Goal: Information Seeking & Learning: Find specific fact

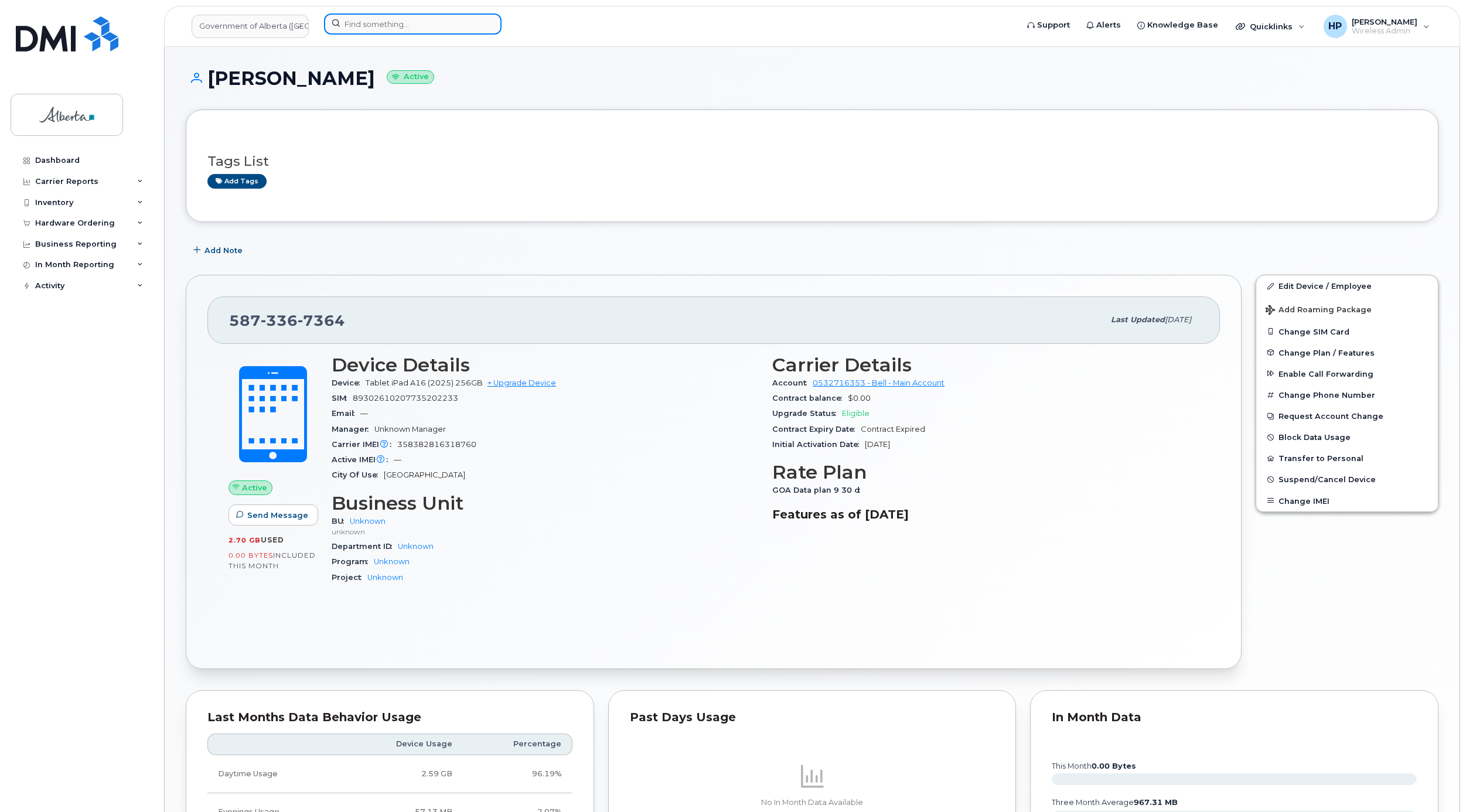
click at [377, 22] on input at bounding box center [413, 24] width 177 height 22
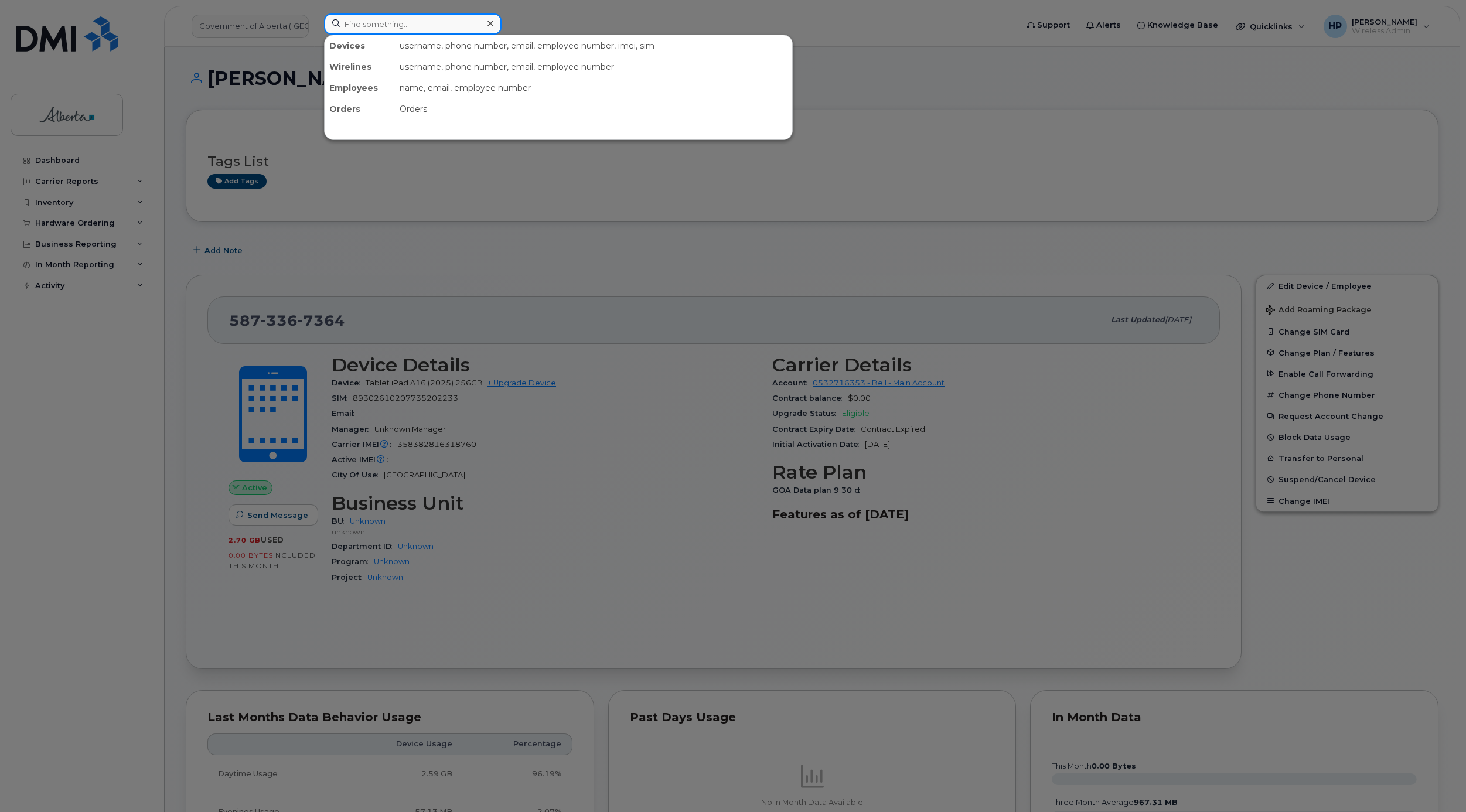
paste input "5873373585"
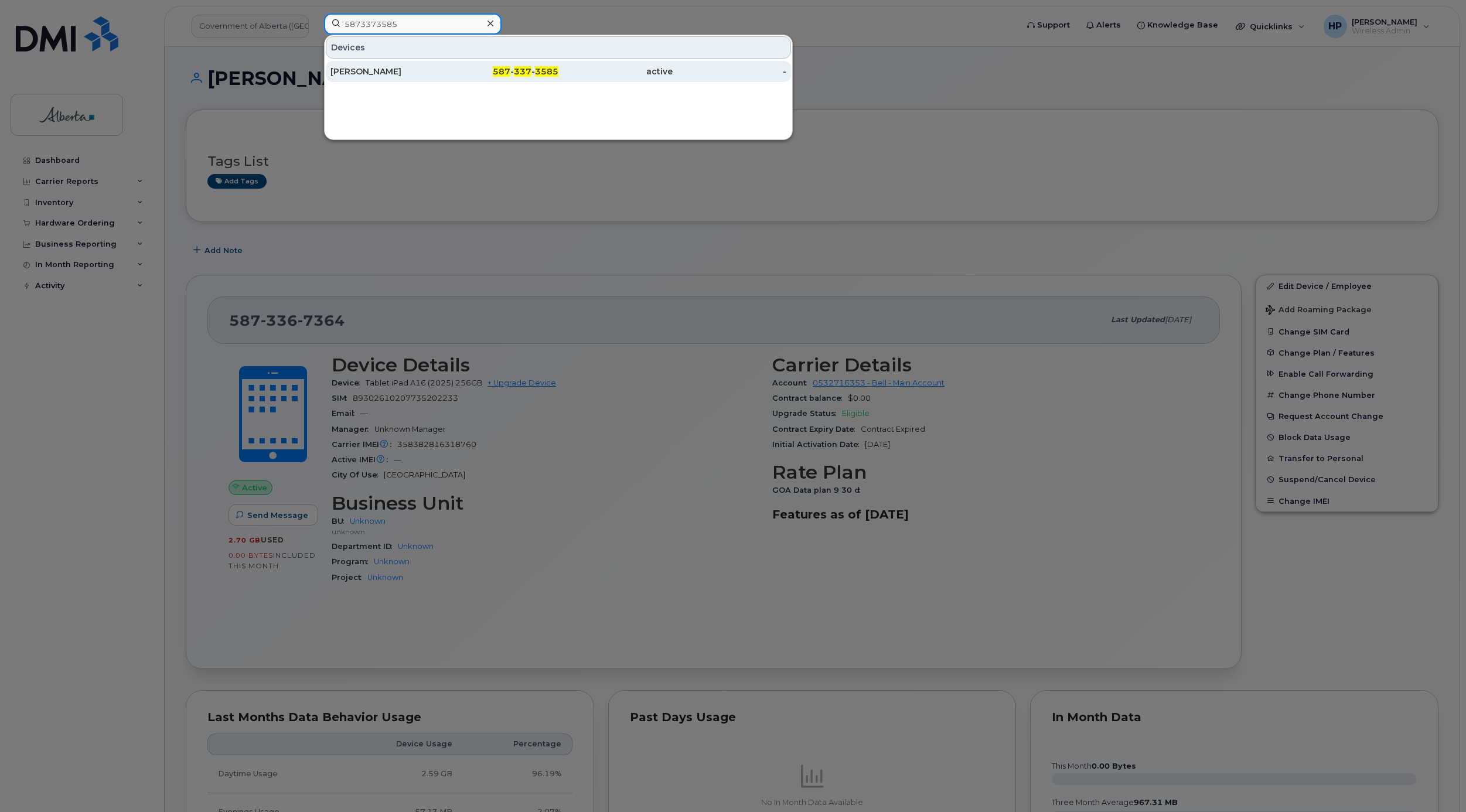
type input "5873373585"
click at [371, 67] on div "[PERSON_NAME]" at bounding box center [387, 71] width 114 height 12
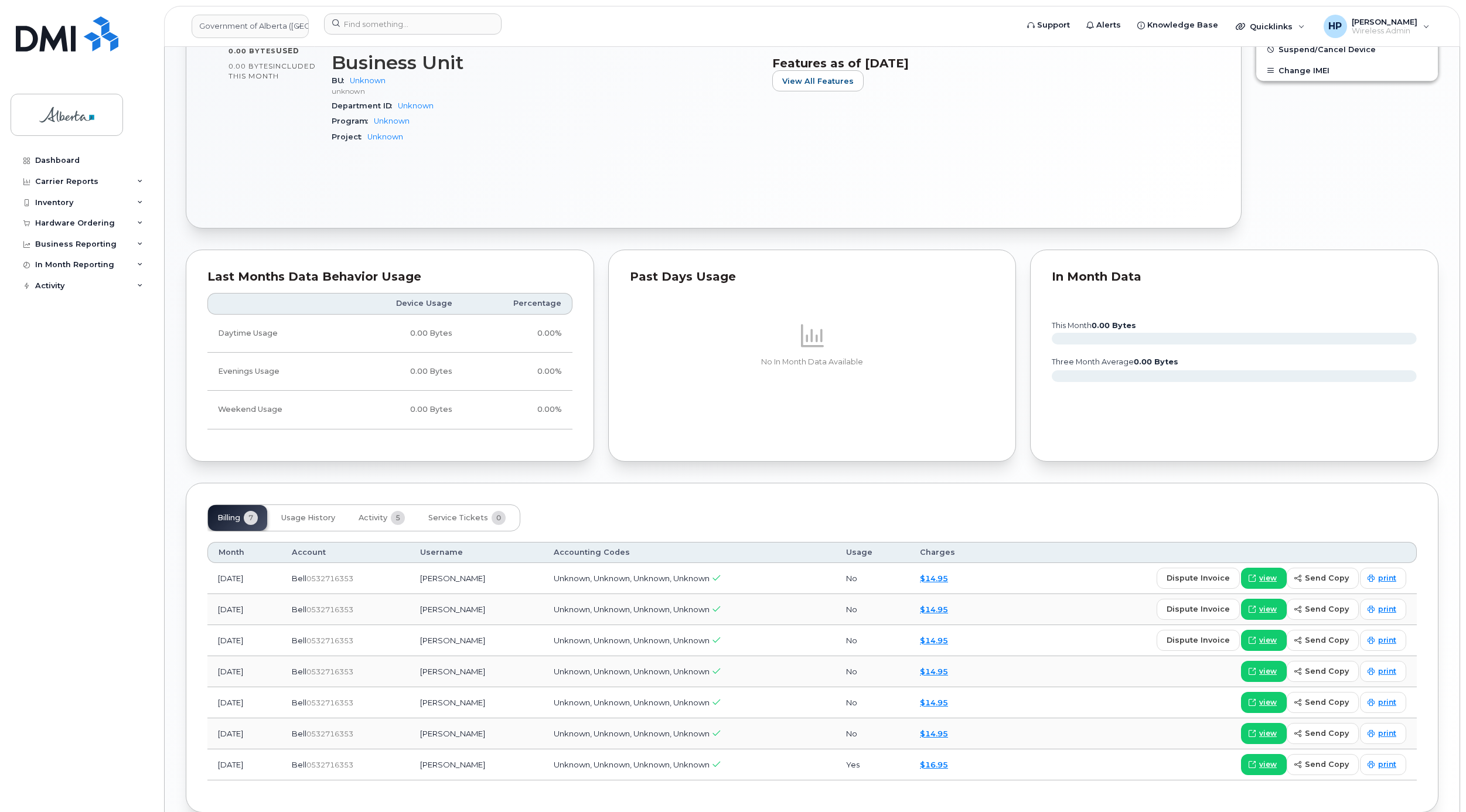
scroll to position [518, 0]
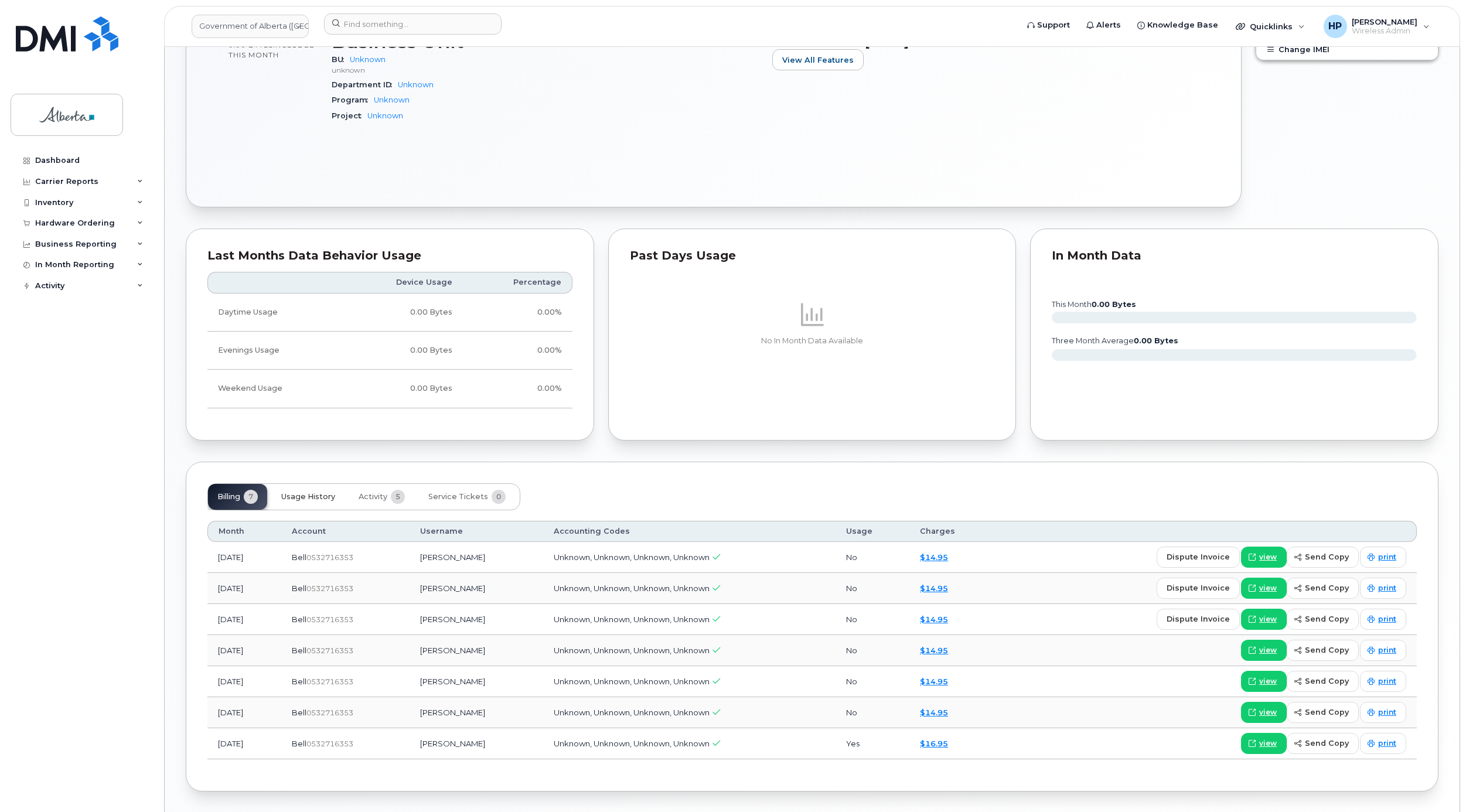
click at [339, 500] on button "Usage History" at bounding box center [308, 497] width 72 height 26
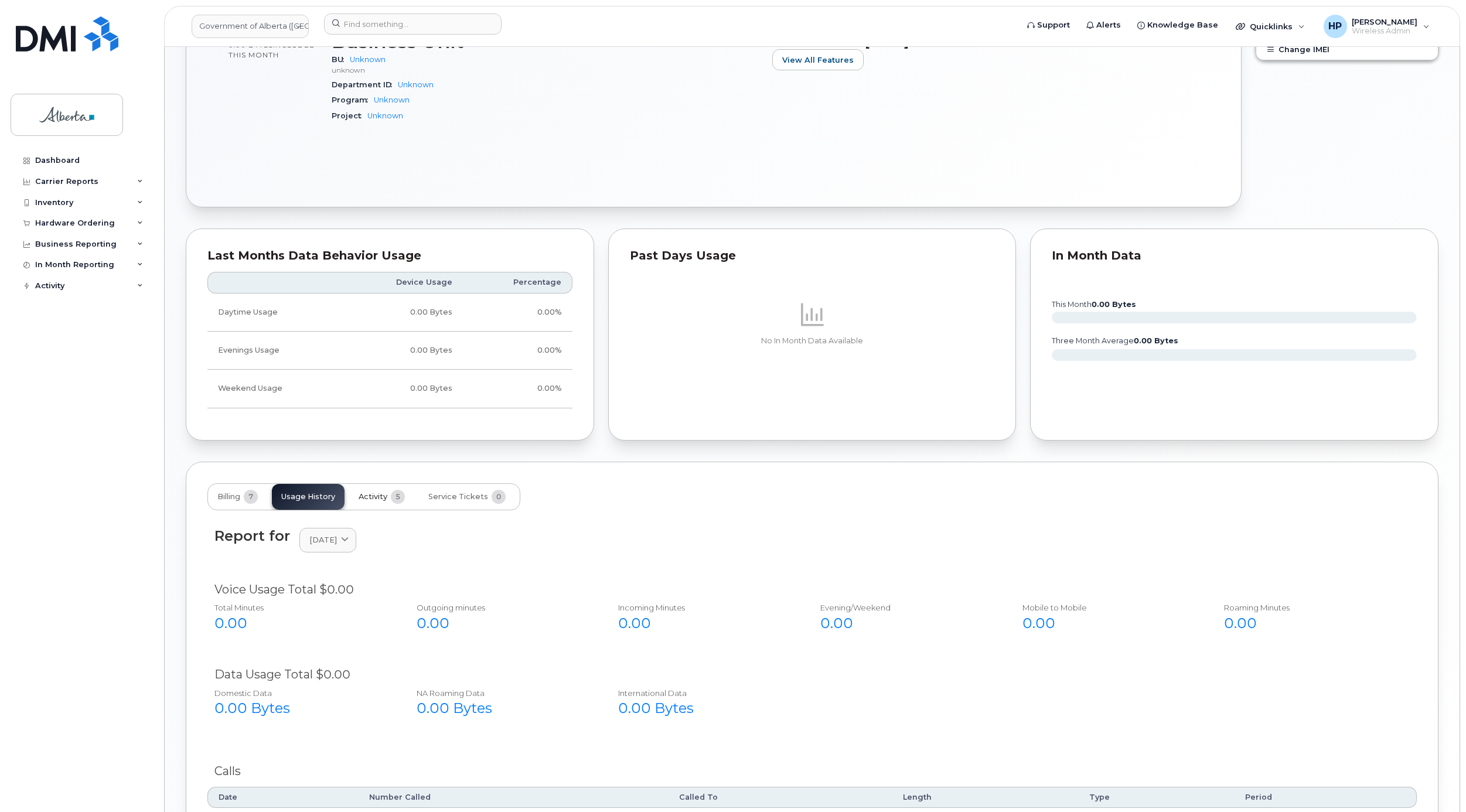
click at [377, 499] on span "Activity" at bounding box center [373, 496] width 28 height 9
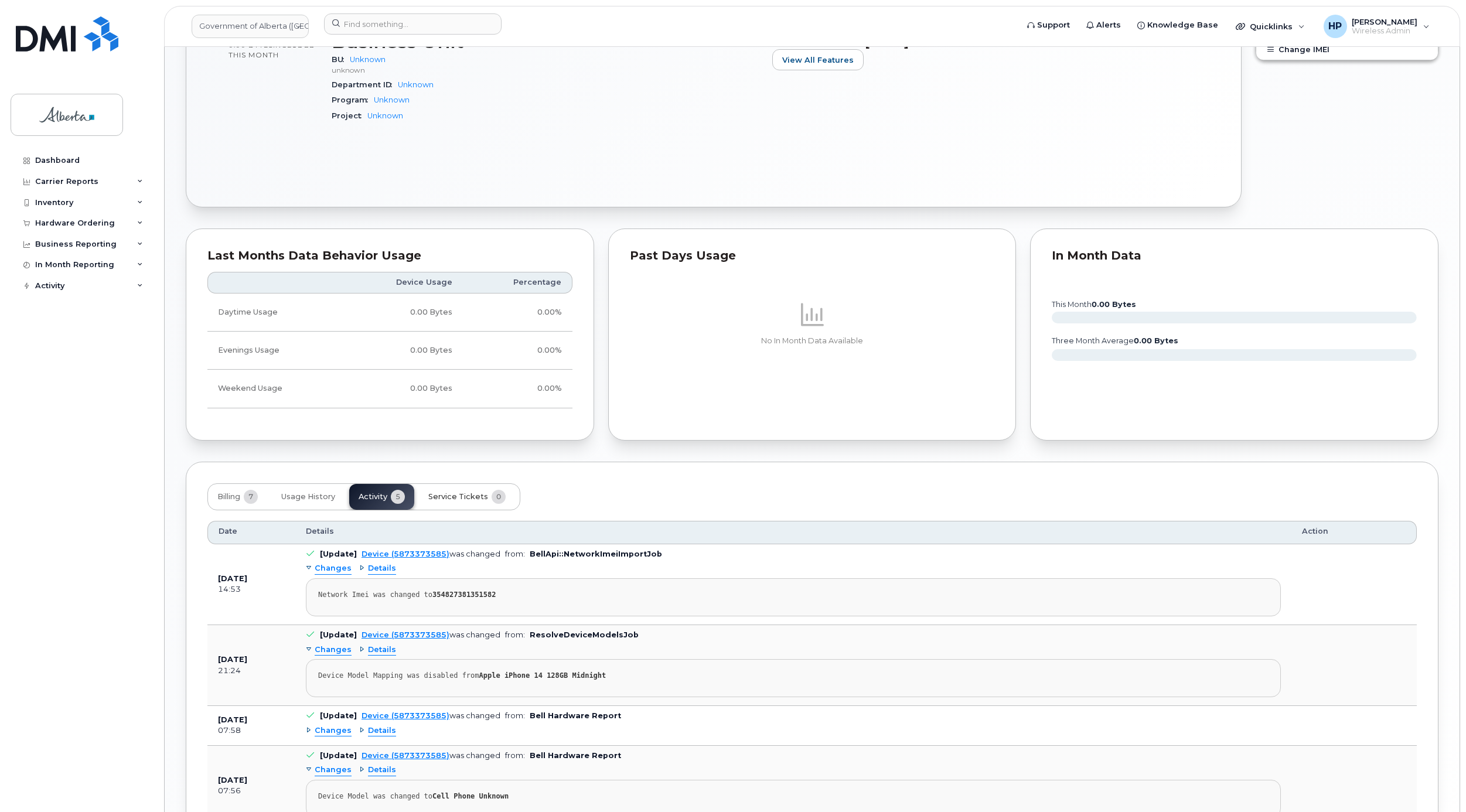
click at [453, 492] on button "Service Tickets 0" at bounding box center [467, 497] width 96 height 26
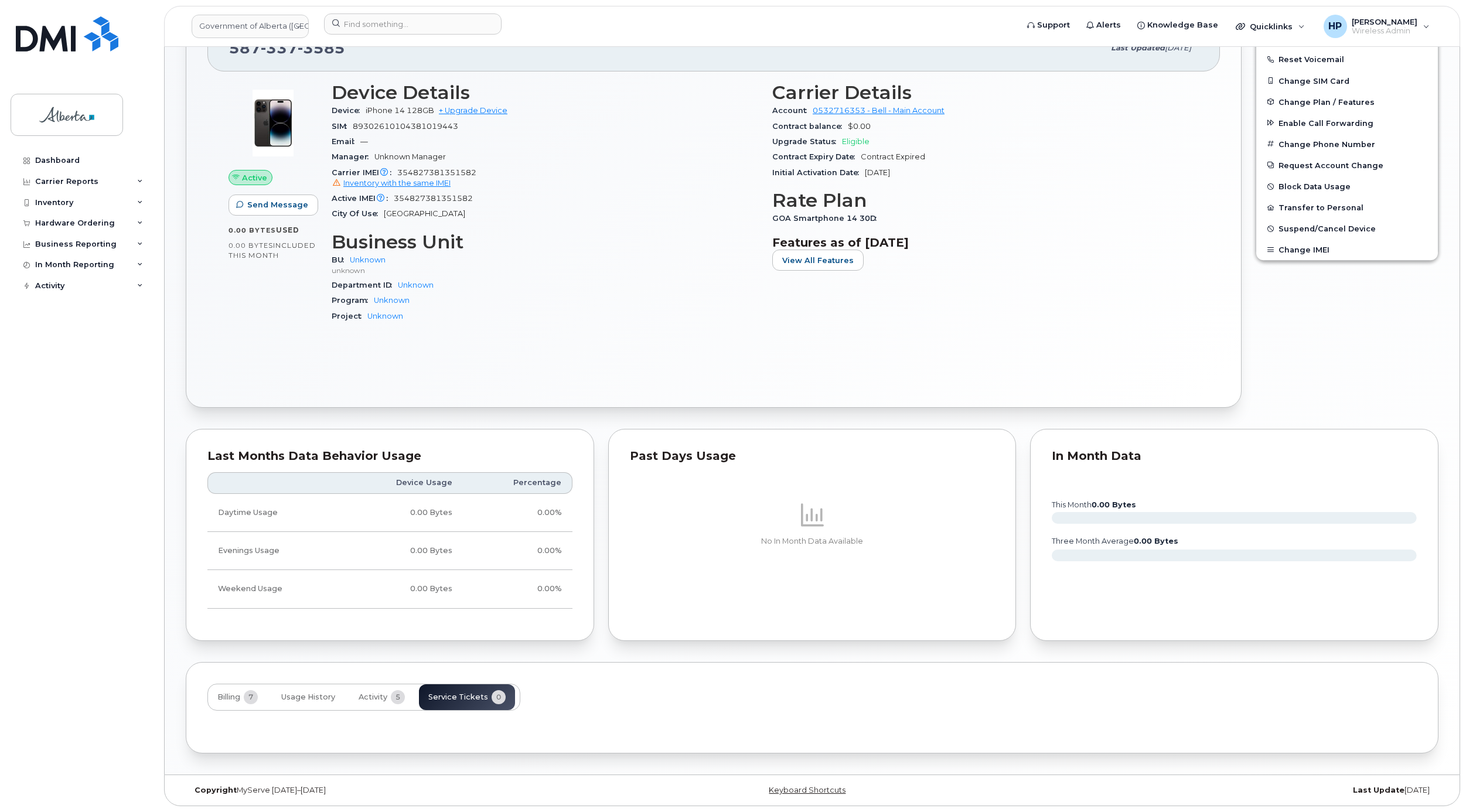
scroll to position [426, 0]
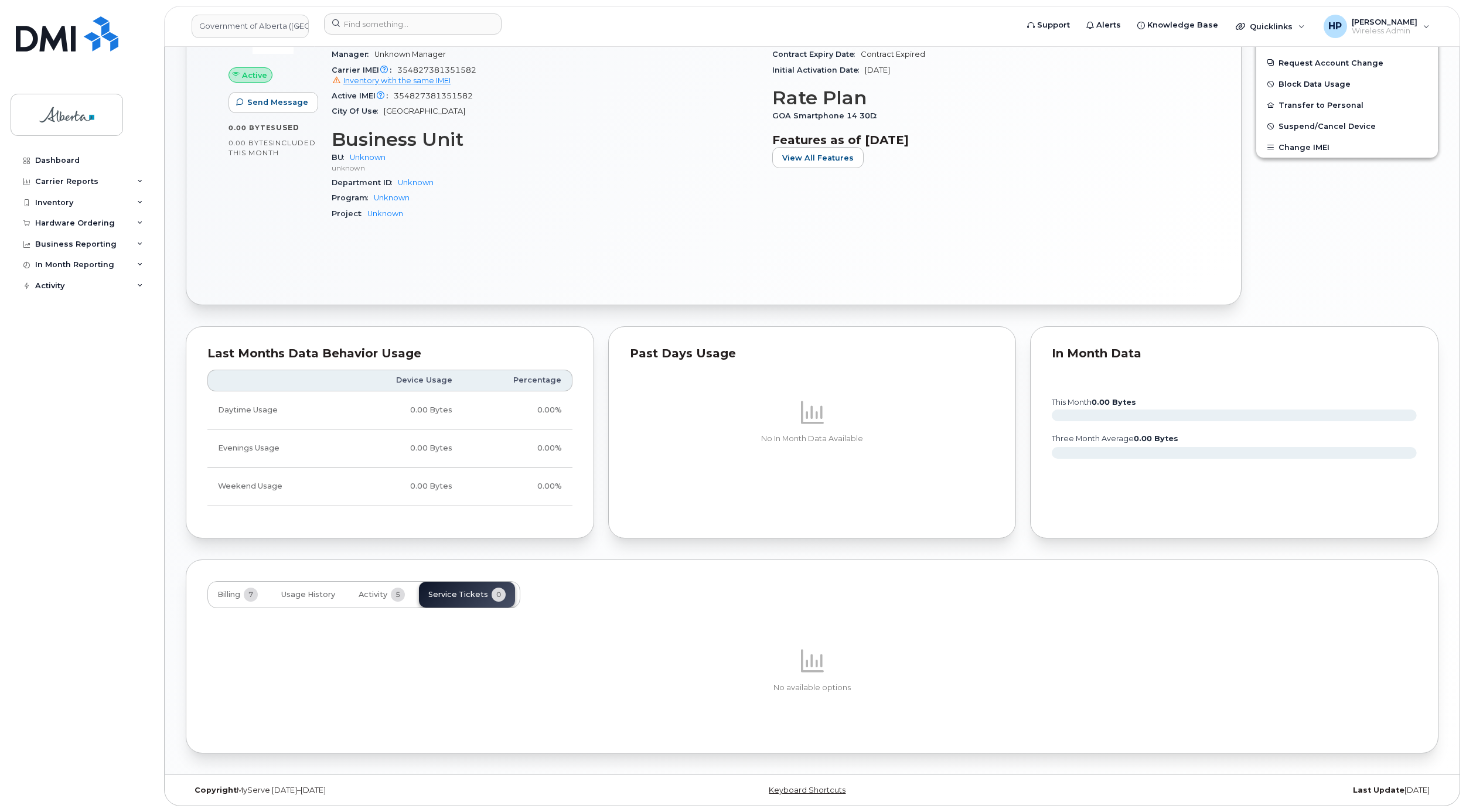
drag, startPoint x: 1465, startPoint y: 357, endPoint x: 1484, endPoint y: 113, distance: 244.7
click at [1466, 113] on html "Government of Alberta (GOA) Support Alerts Knowledge Base Quicklinks Suspend / …" at bounding box center [733, 196] width 1466 height 1232
click at [1001, 169] on div "Carrier Details Account 0532716353 - Bell - Main Account Contract balance $0.00…" at bounding box center [986, 105] width 440 height 266
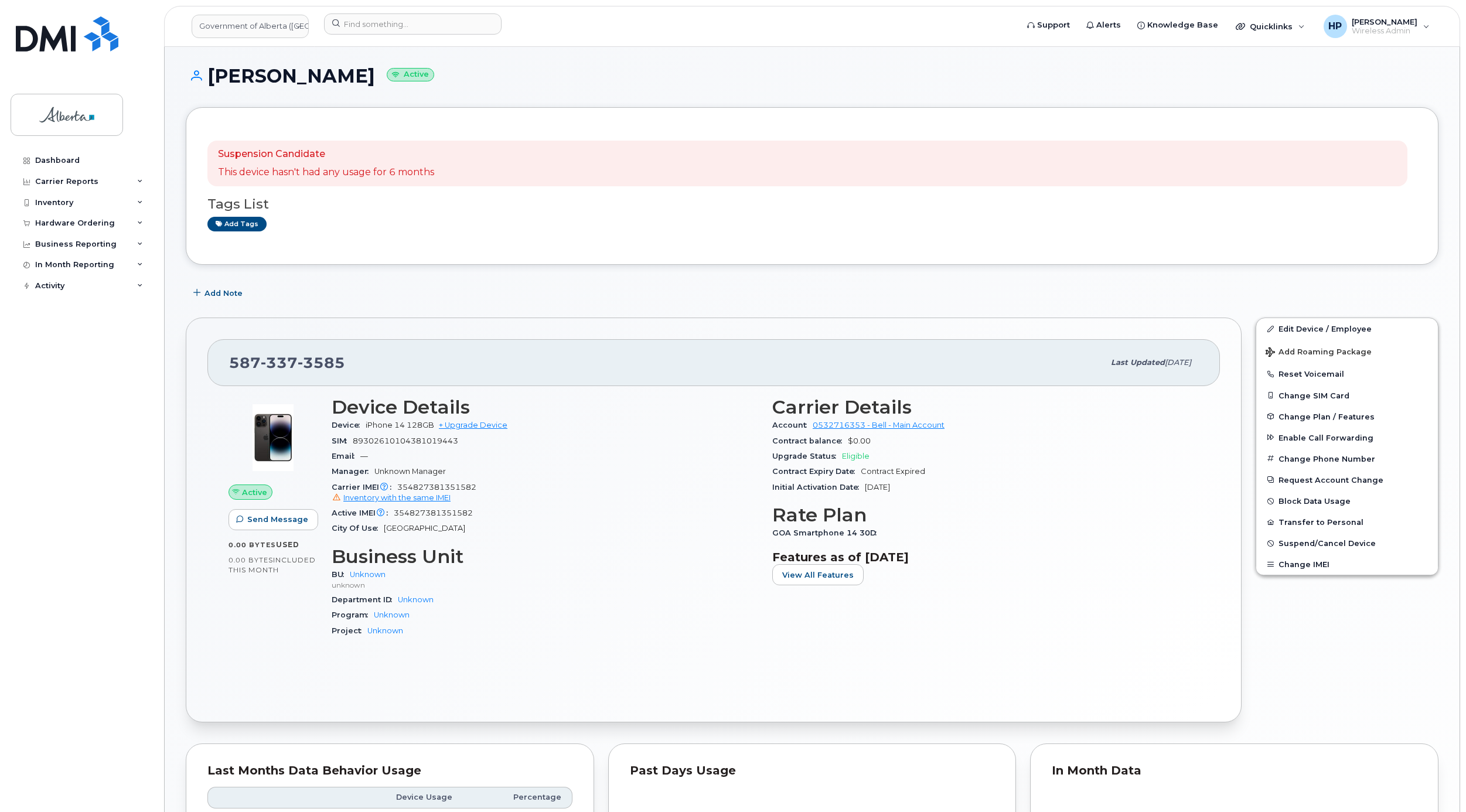
scroll to position [0, 0]
drag, startPoint x: 359, startPoint y: 357, endPoint x: 201, endPoint y: 364, distance: 158.2
click at [201, 364] on div "587 337 3585 Last updated Jul 25, 2025 Active Send Message 0.00 Bytes  used 0.0…" at bounding box center [714, 522] width 1056 height 405
click at [451, 371] on div "587 337 3585" at bounding box center [666, 365] width 875 height 25
drag, startPoint x: 365, startPoint y: 360, endPoint x: 224, endPoint y: 359, distance: 141.0
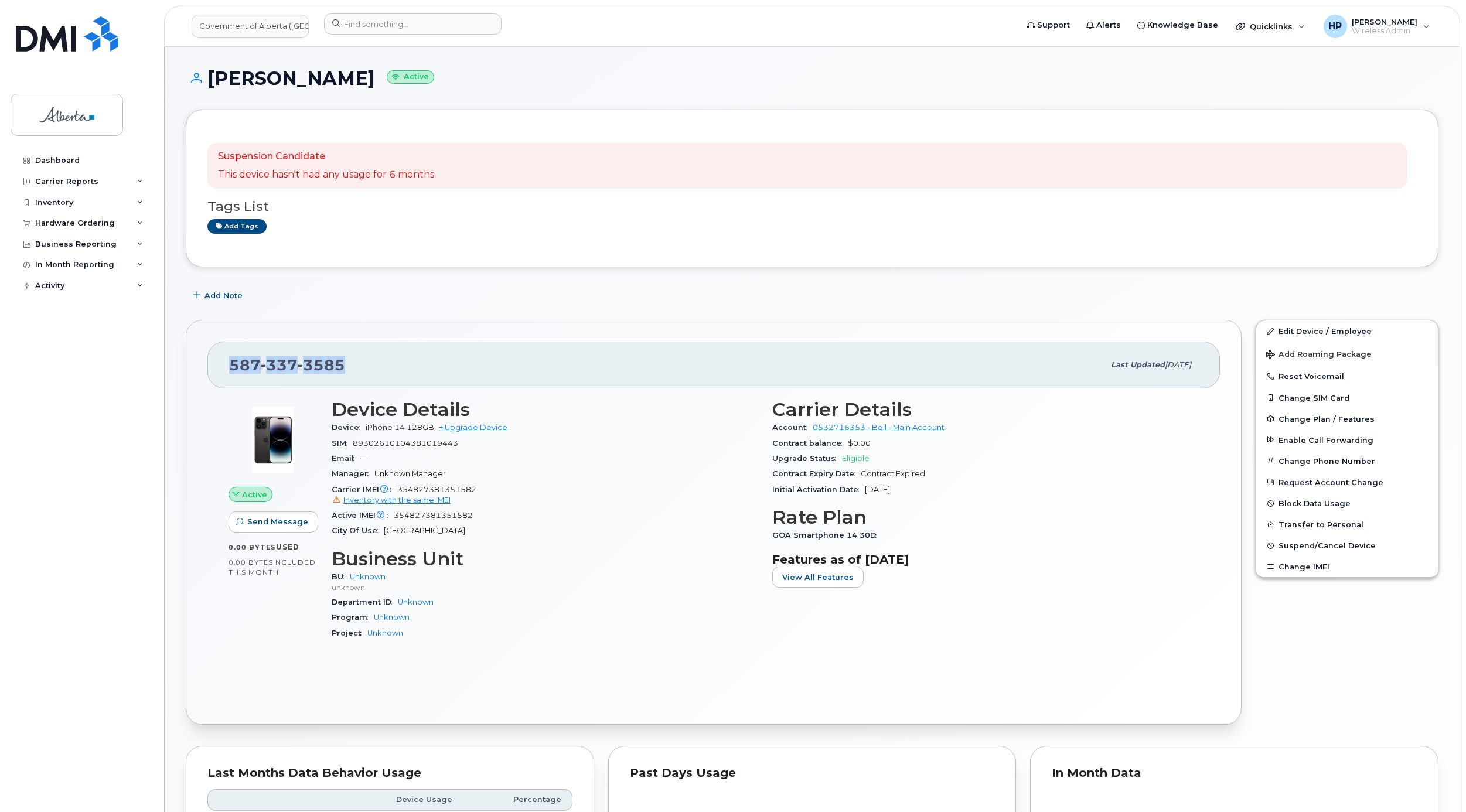
click at [224, 359] on div "587 337 3585 Last updated Jul 25, 2025" at bounding box center [713, 365] width 1013 height 46
copy span "587 337 3585"
click at [384, 224] on div "Add tags" at bounding box center [807, 226] width 1200 height 15
drag, startPoint x: 336, startPoint y: 81, endPoint x: 212, endPoint y: 82, distance: 124.0
click at [212, 82] on h1 "Paul Wynnyk Active" at bounding box center [812, 78] width 1253 height 21
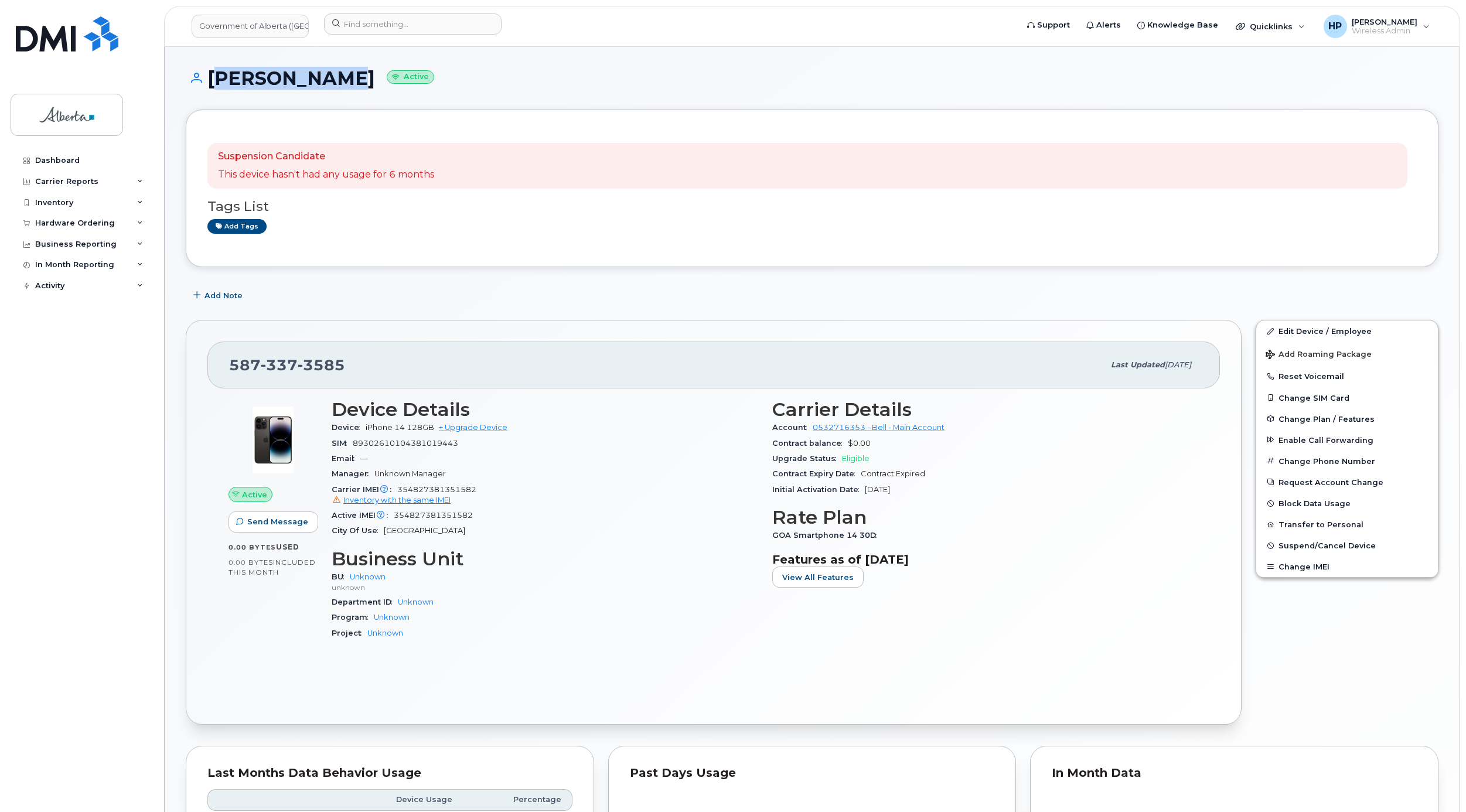
copy h1 "Paul Wynnyk"
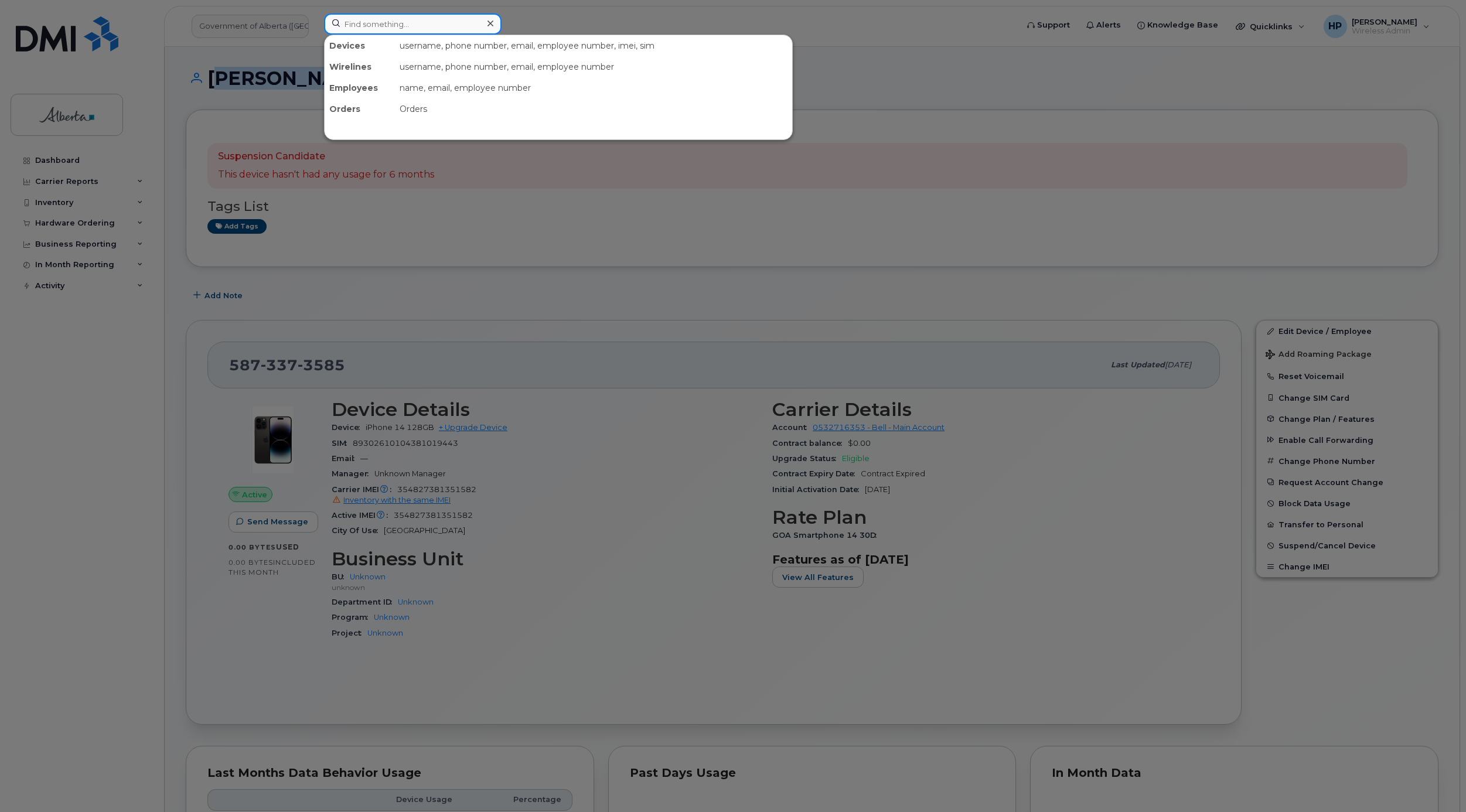
click at [379, 28] on input at bounding box center [413, 24] width 177 height 22
click at [777, 153] on div at bounding box center [733, 406] width 1466 height 812
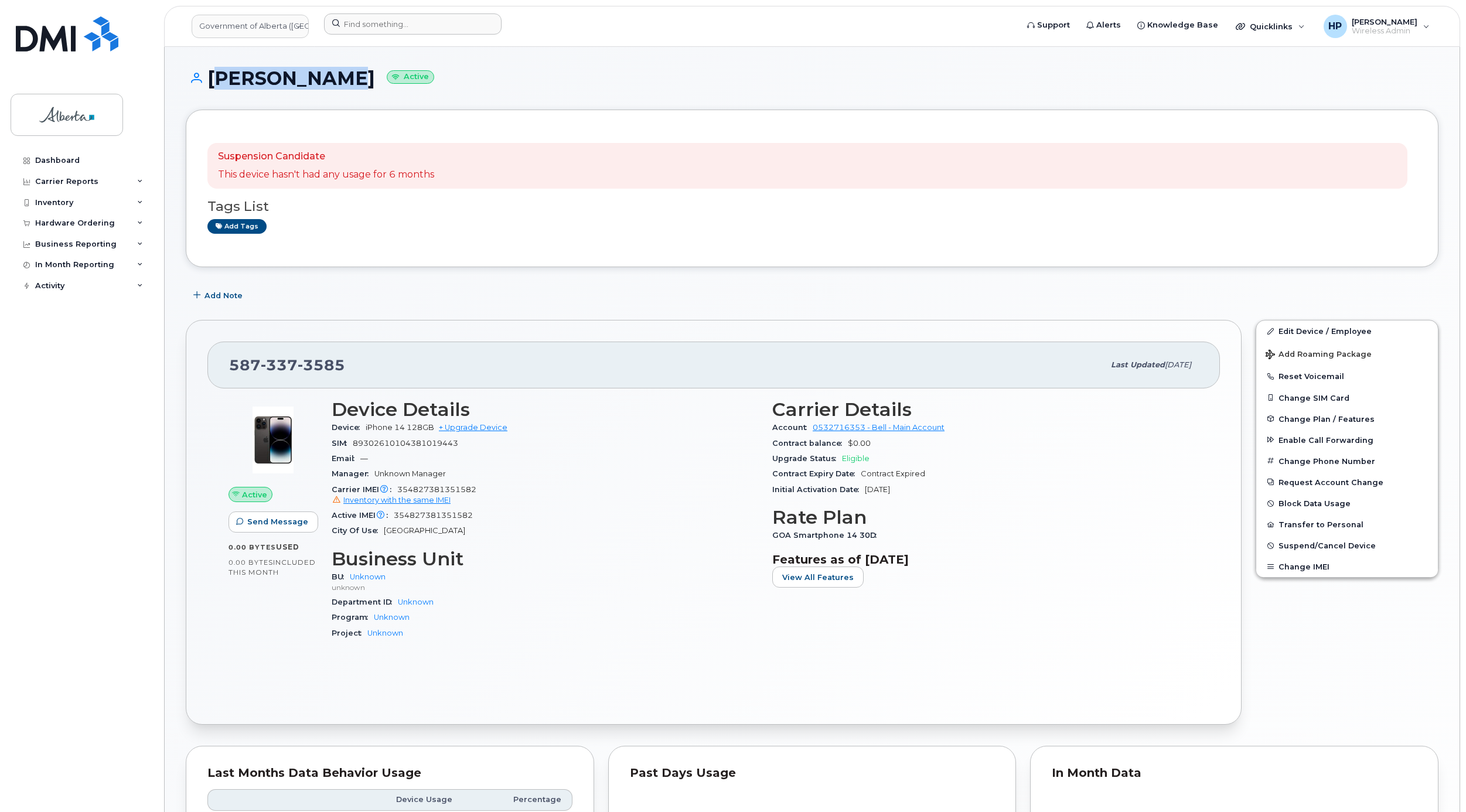
drag, startPoint x: 207, startPoint y: 76, endPoint x: 334, endPoint y: 84, distance: 127.3
click at [334, 84] on h1 "Paul Wynnyk Active" at bounding box center [812, 78] width 1253 height 21
copy h1 "Paul Wynnyk"
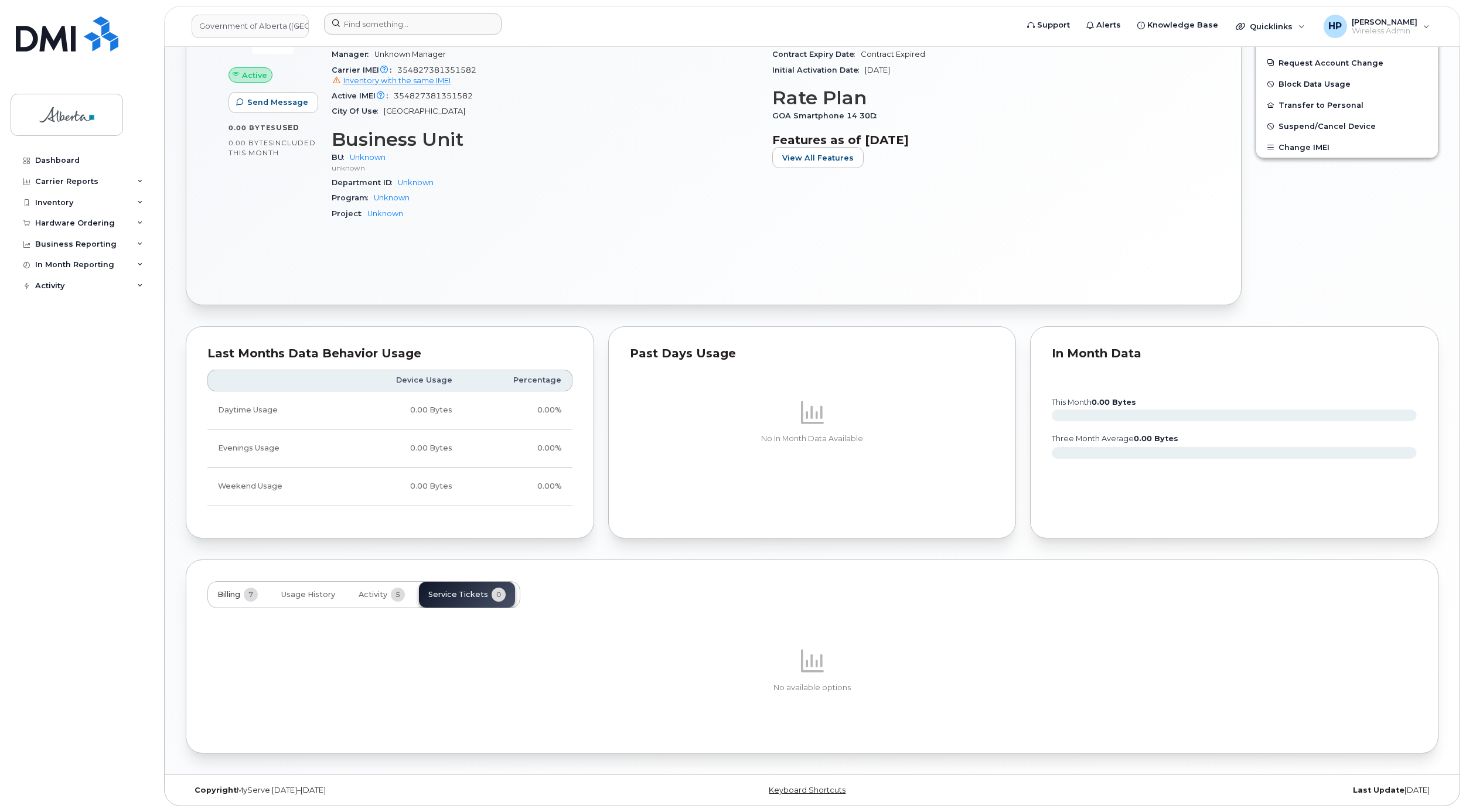
click at [246, 594] on span "7" at bounding box center [250, 594] width 14 height 14
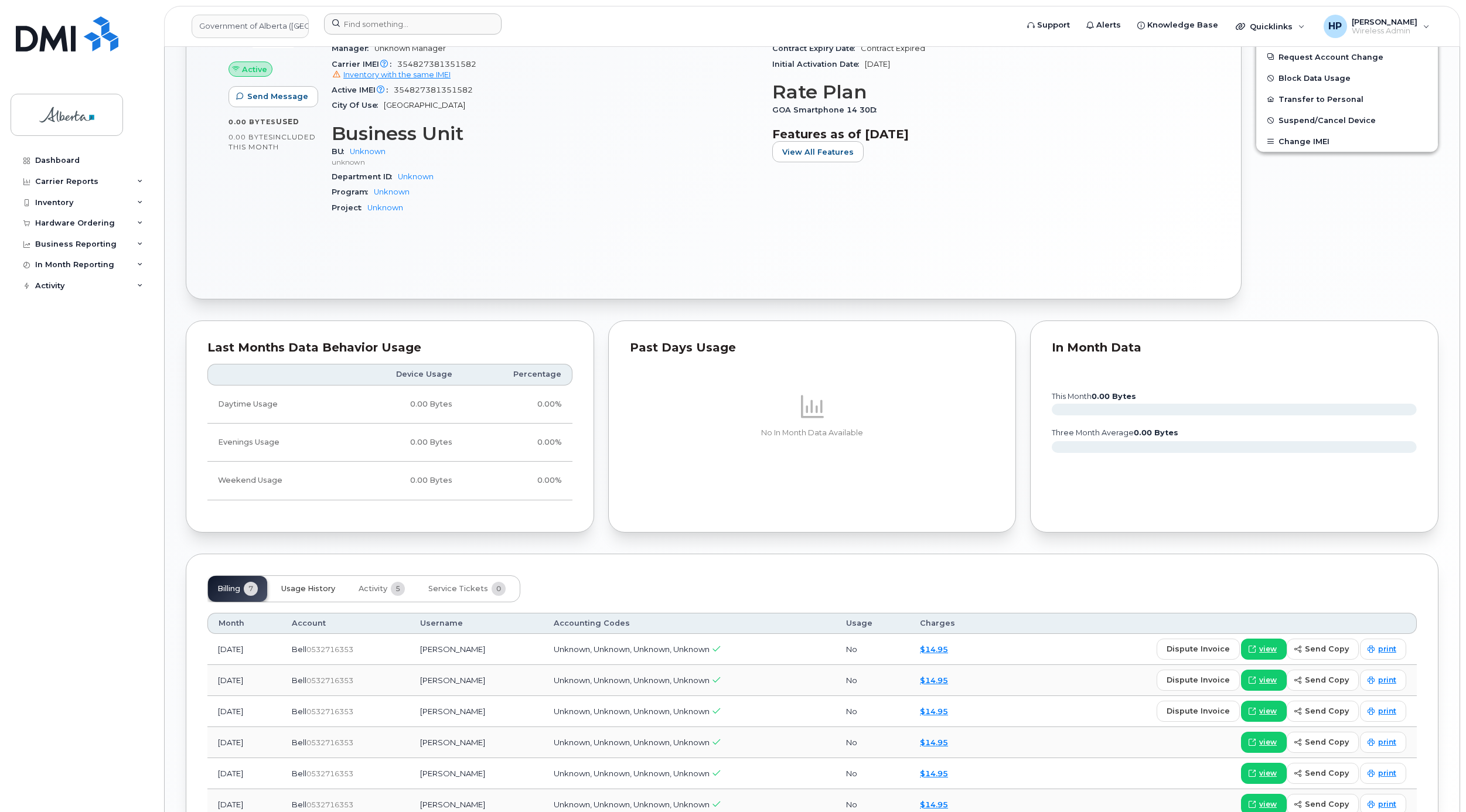
click at [321, 594] on span "Usage History" at bounding box center [308, 588] width 54 height 9
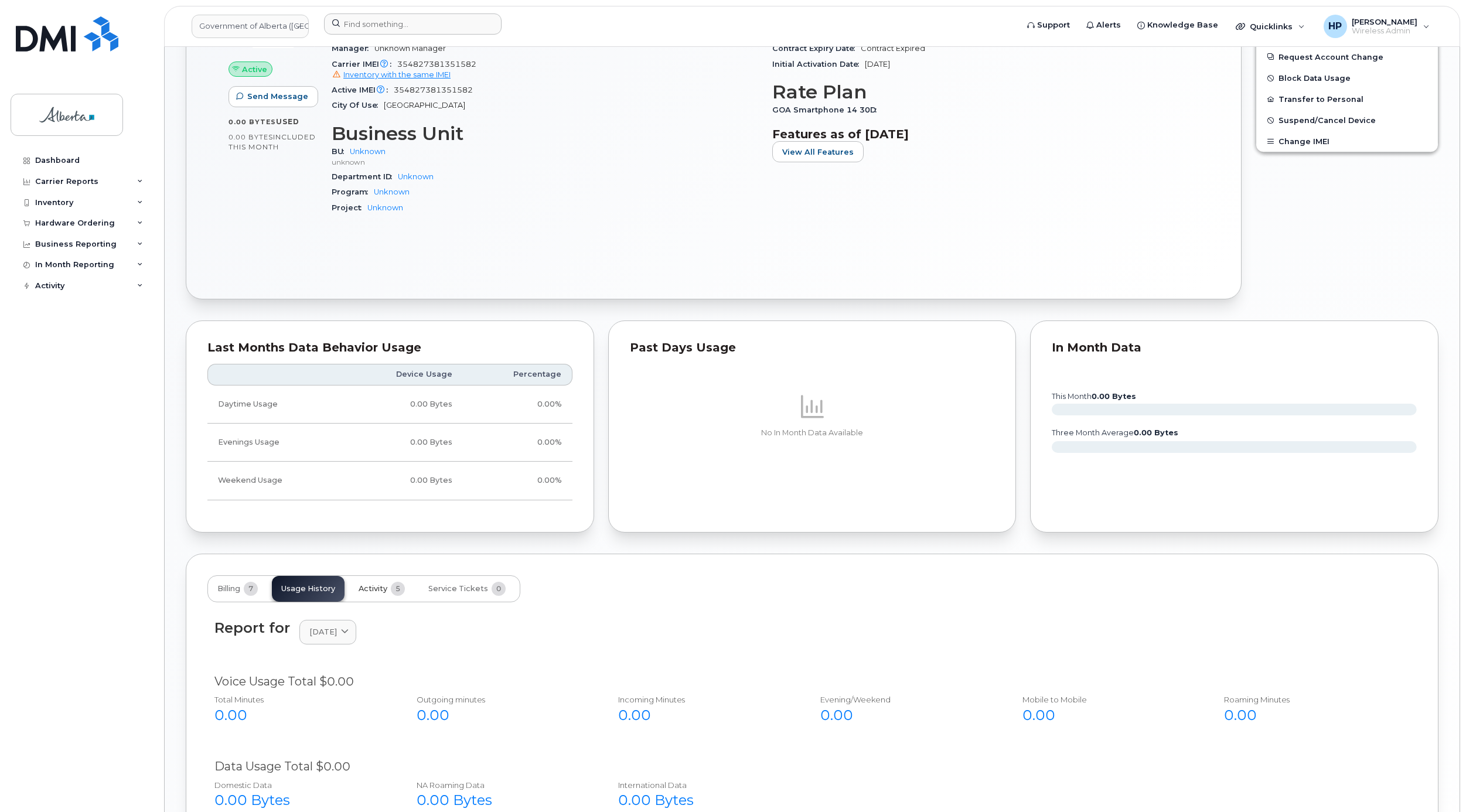
click at [373, 594] on span "Activity" at bounding box center [373, 588] width 28 height 9
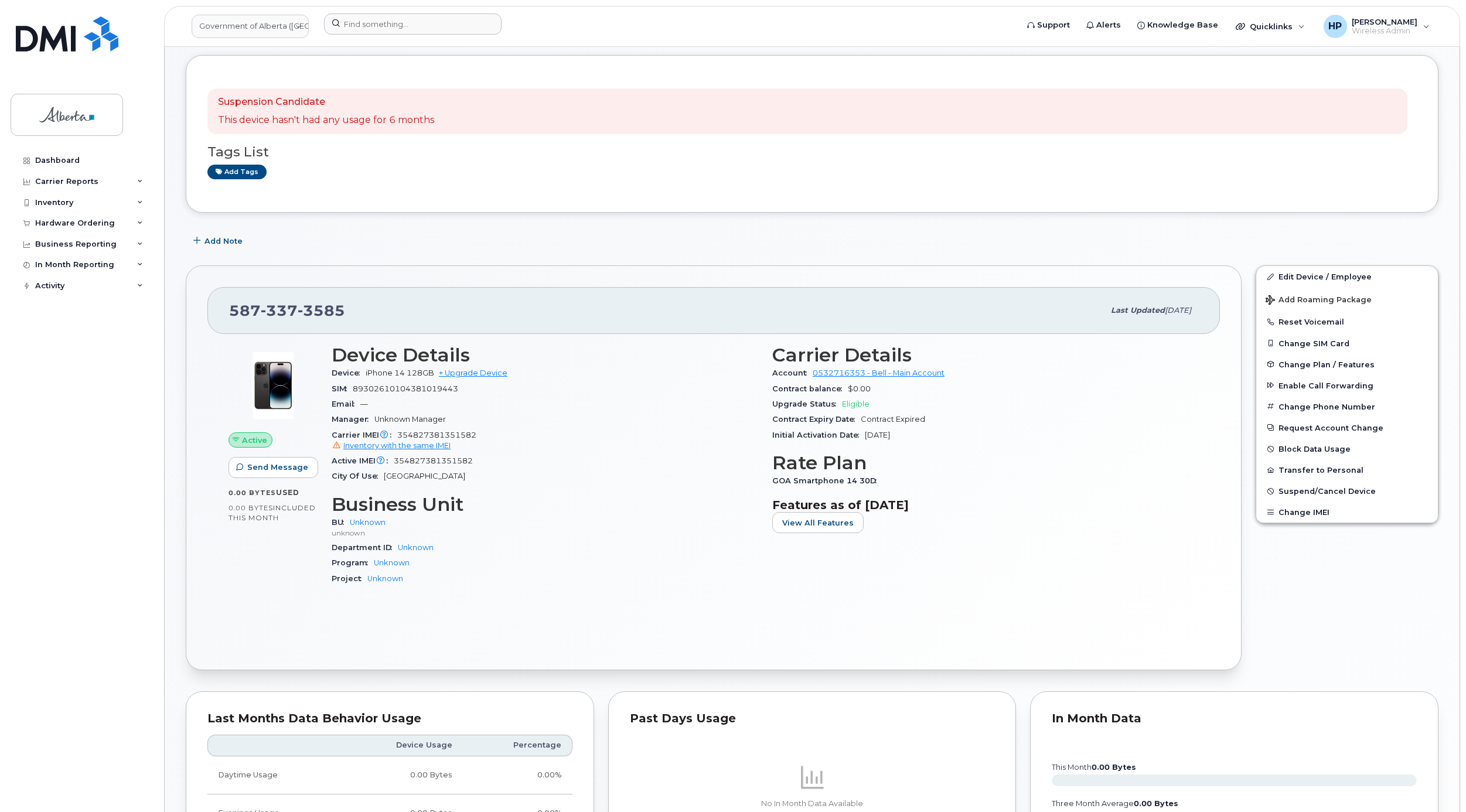
scroll to position [0, 0]
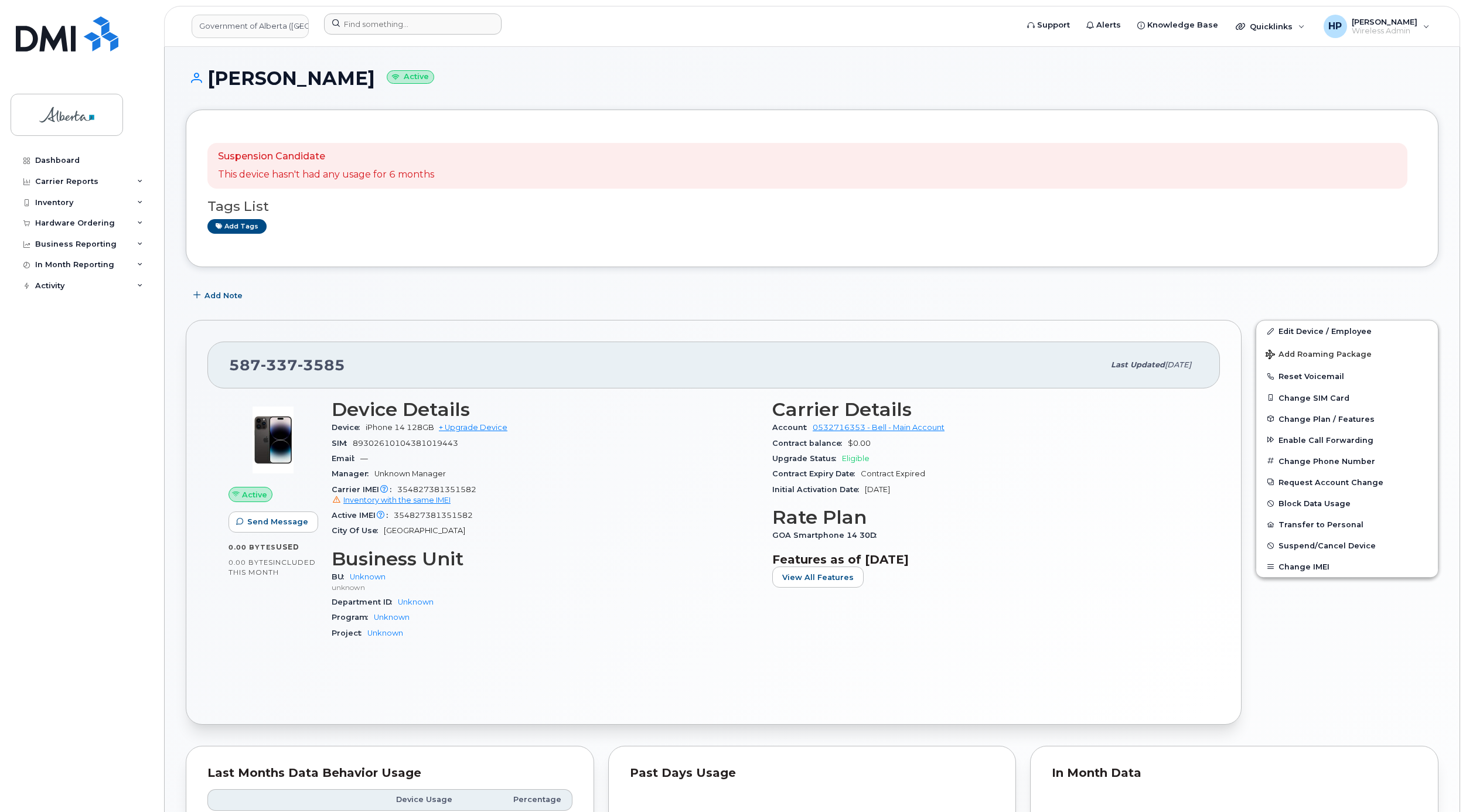
click at [471, 274] on div "Suspension Candidate This device hasn't had any usage for 6 months Tags List Ad…" at bounding box center [812, 766] width 1253 height 1315
click at [348, 28] on input at bounding box center [413, 24] width 177 height 22
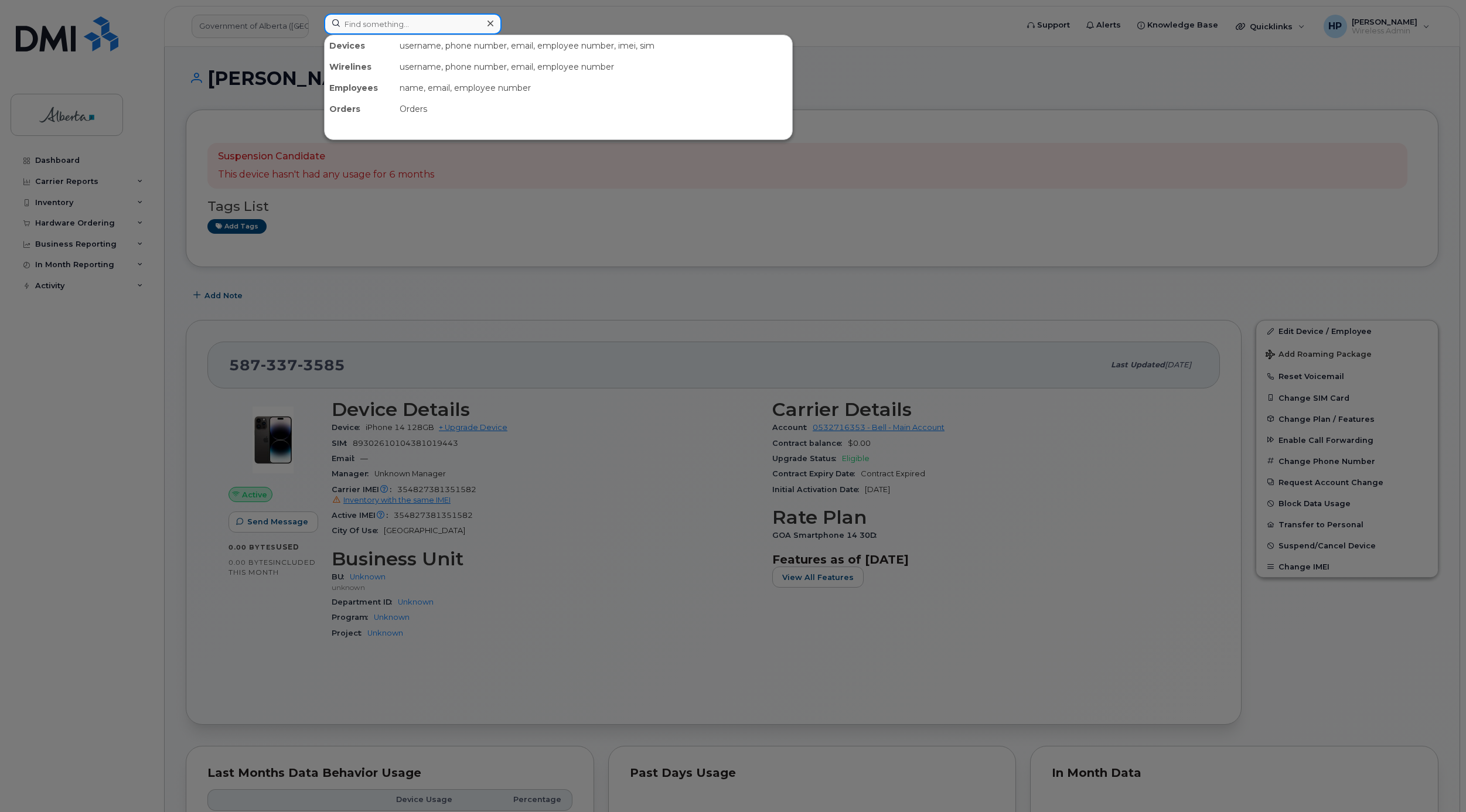
paste input "5873407164"
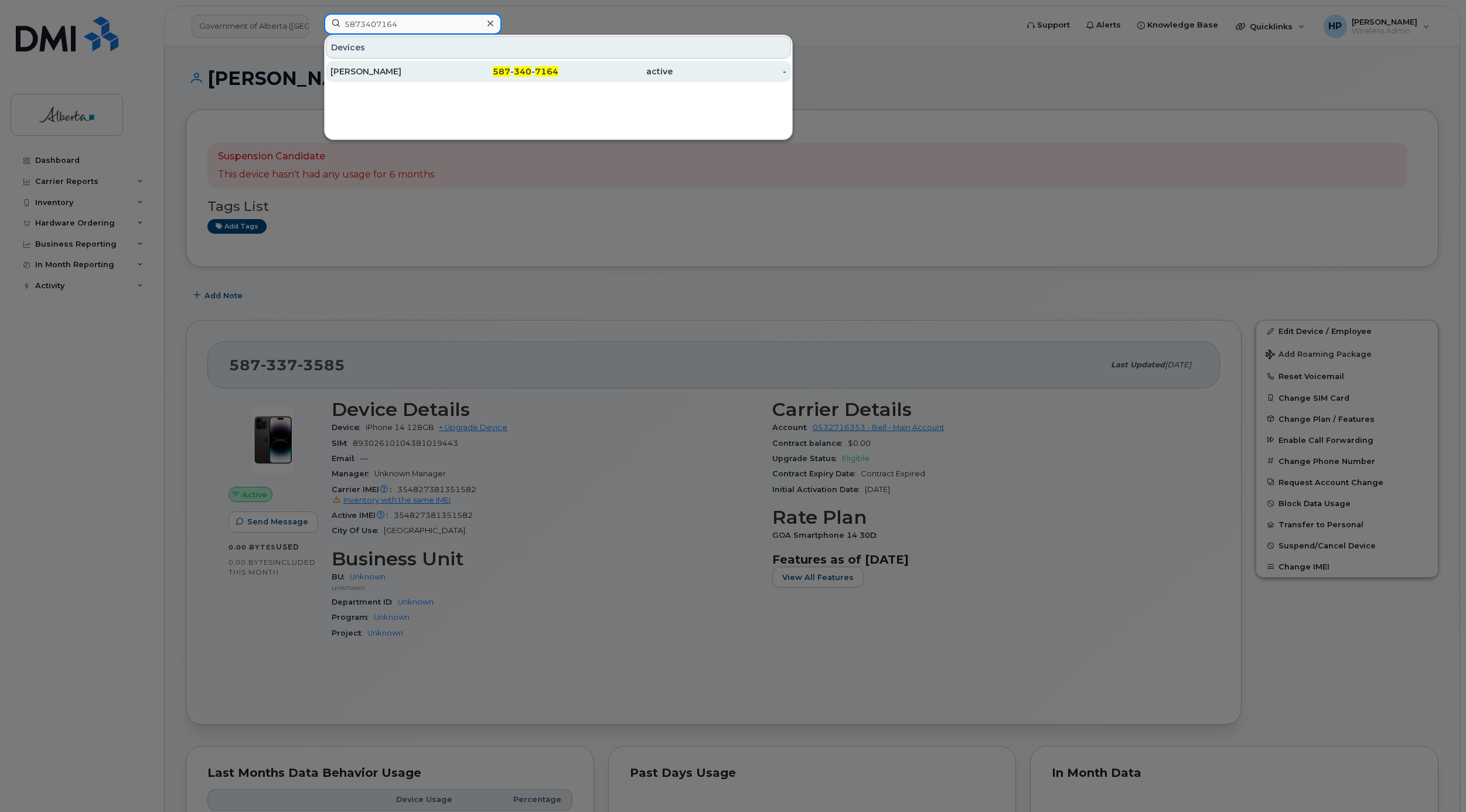
type input "5873407164"
click at [371, 71] on div "[PERSON_NAME]" at bounding box center [387, 71] width 114 height 12
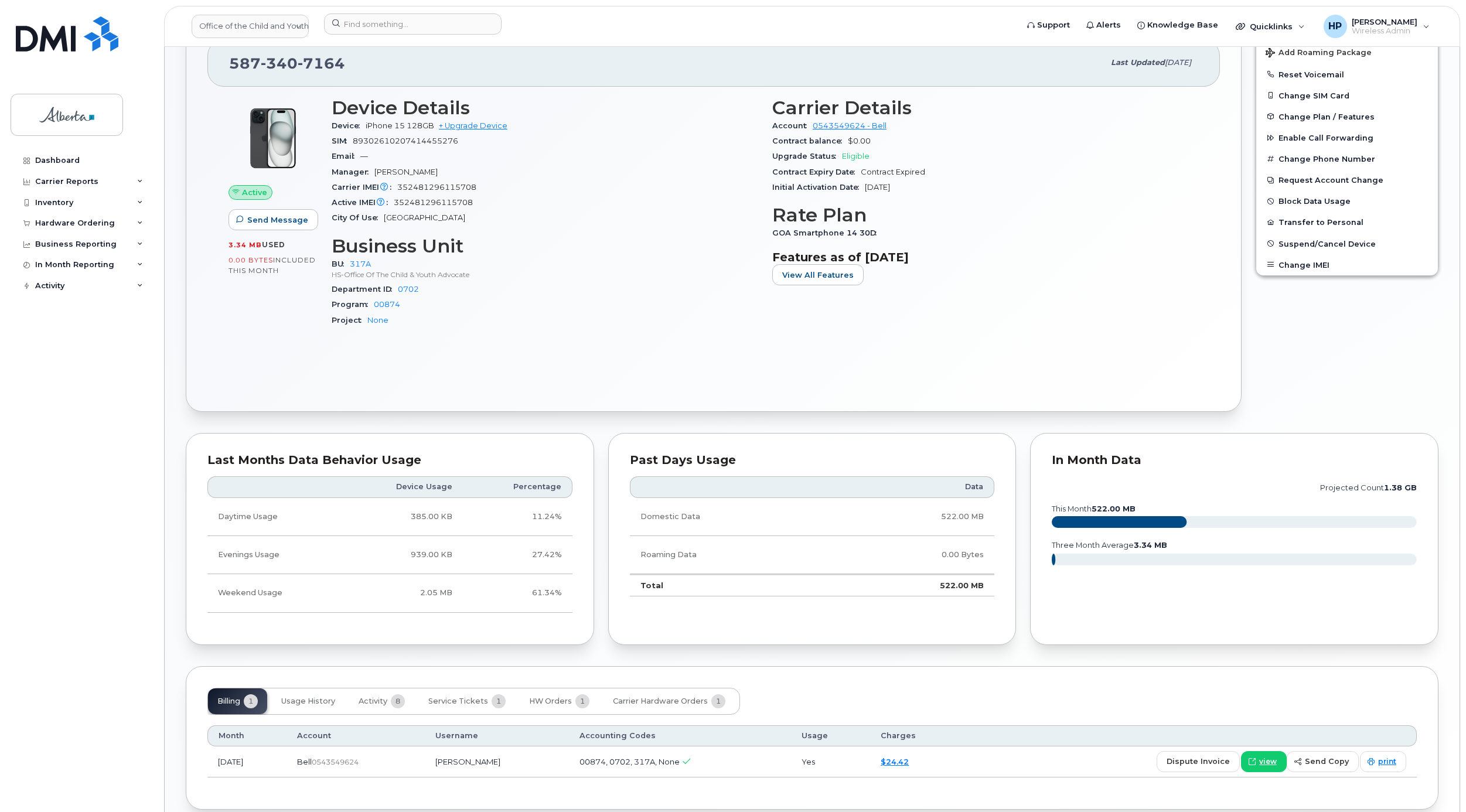
scroll to position [320, 0]
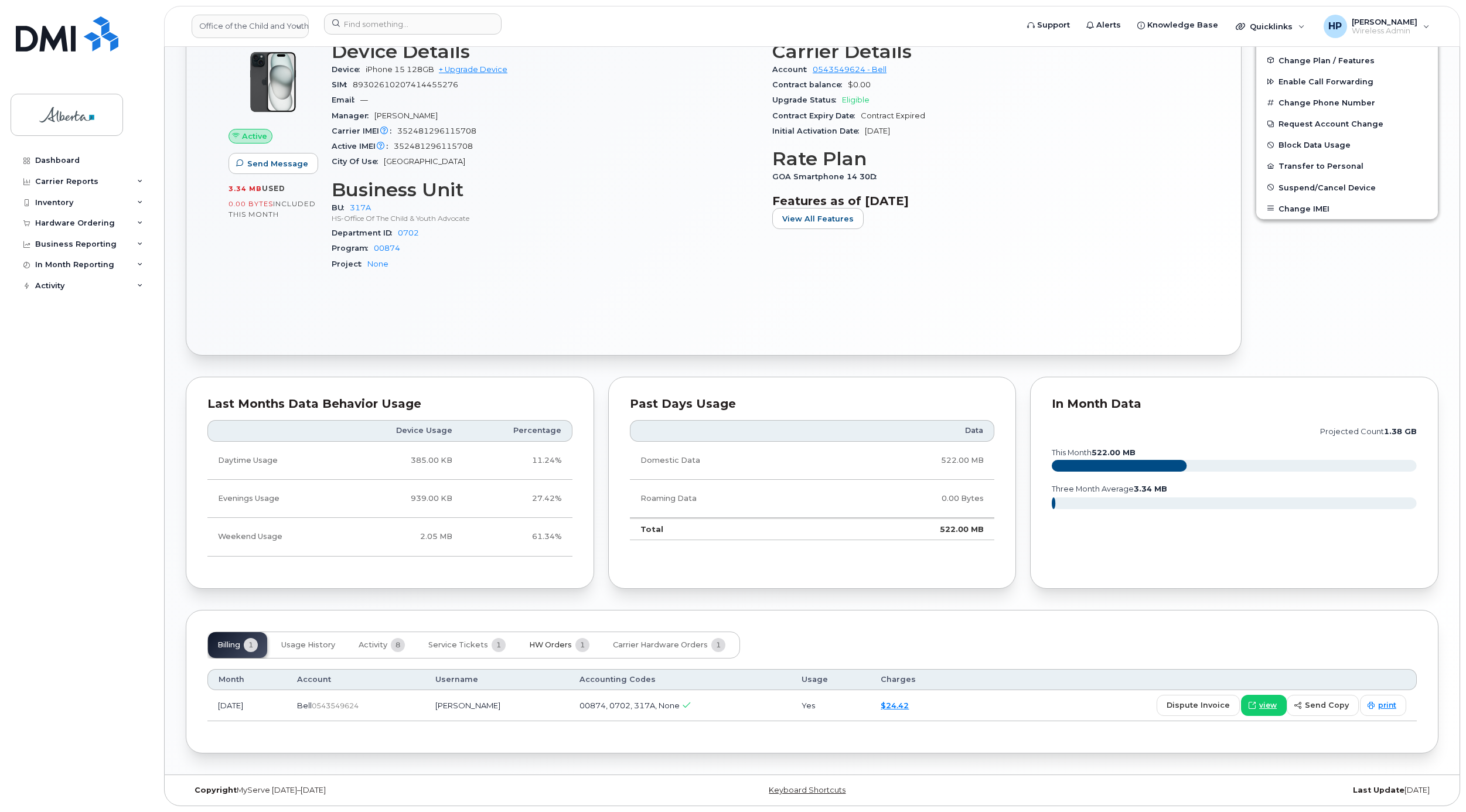
click at [566, 647] on span "HW Orders" at bounding box center [551, 645] width 43 height 9
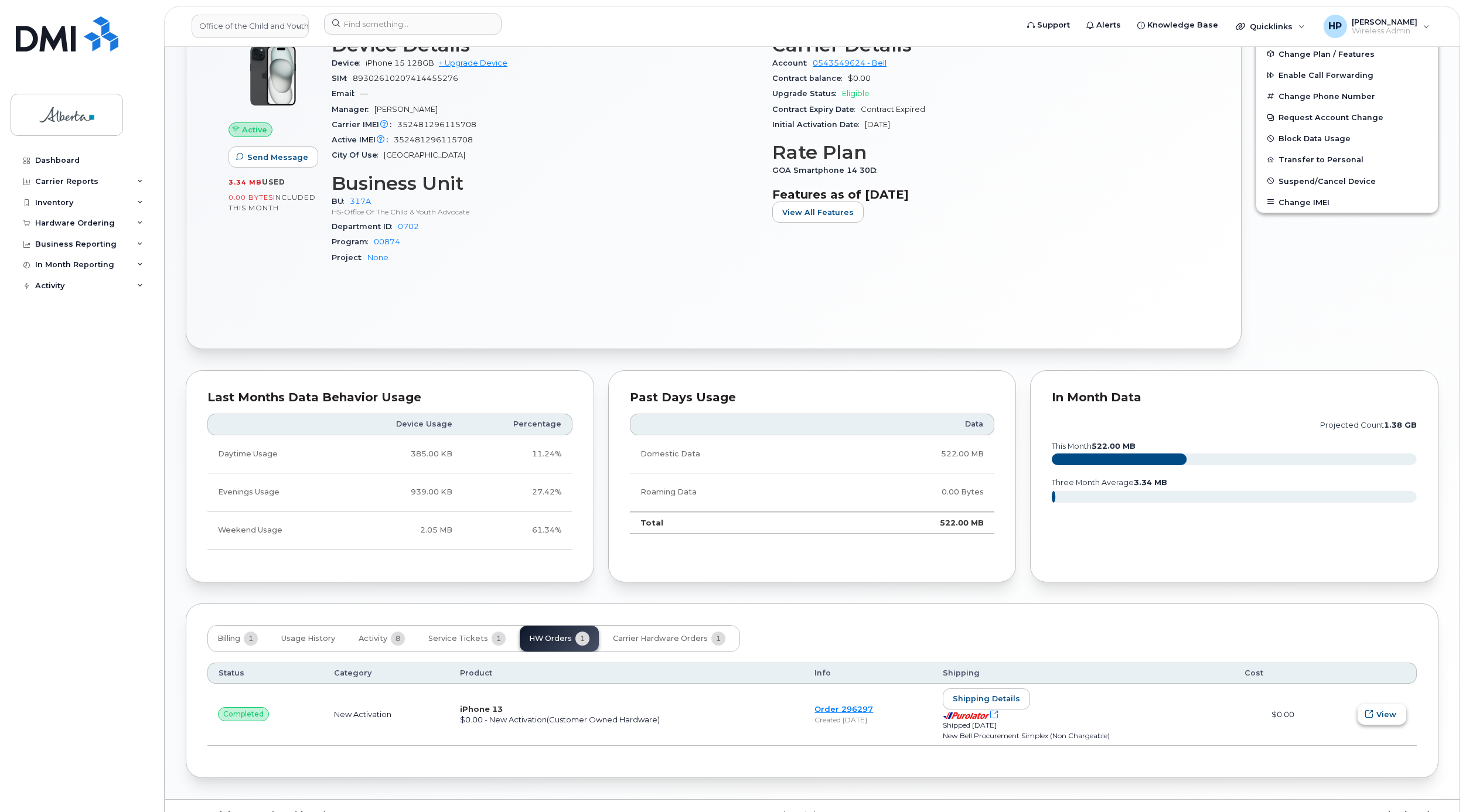
click at [1386, 716] on span "View" at bounding box center [1386, 714] width 20 height 11
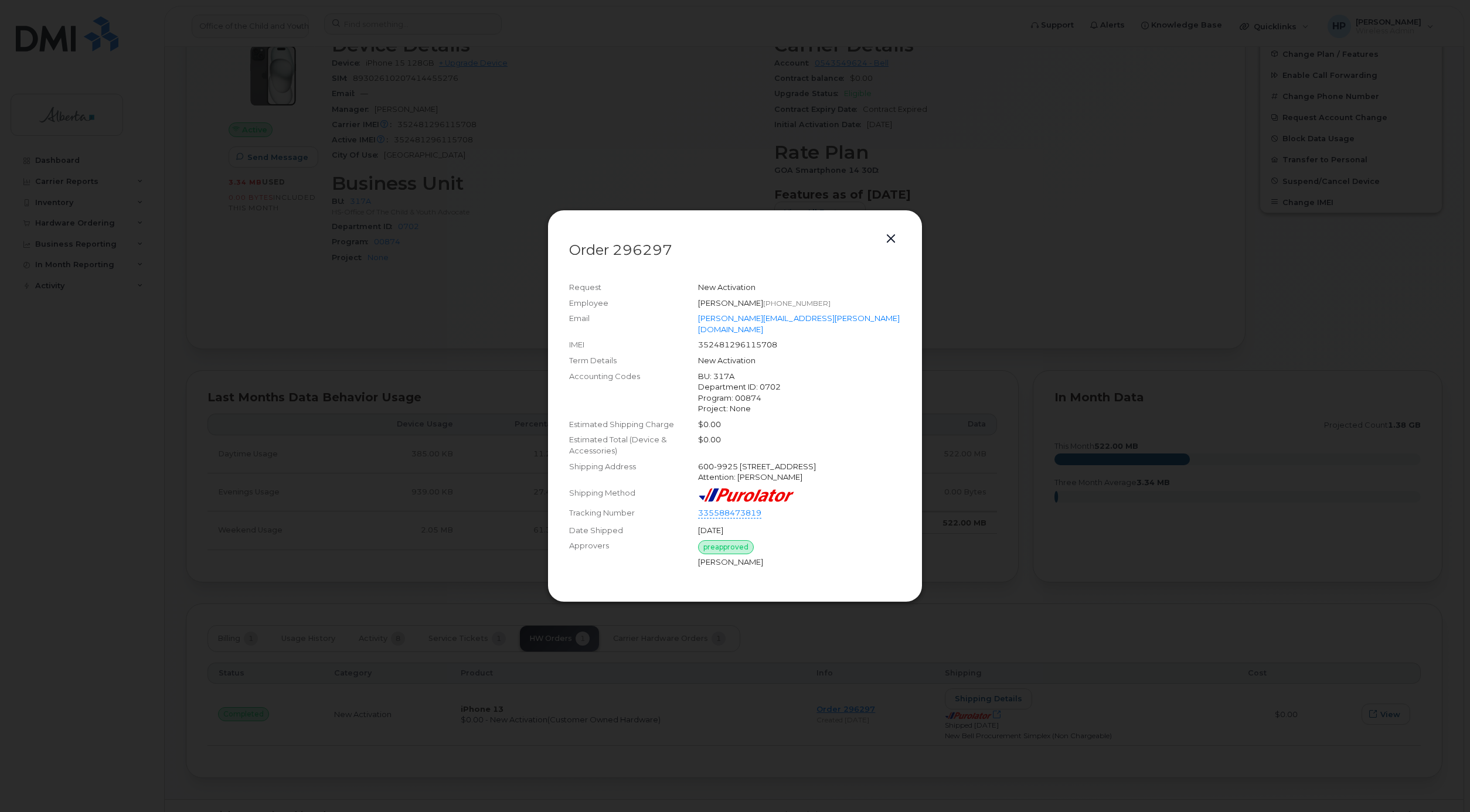
click at [890, 234] on button "button" at bounding box center [891, 238] width 17 height 16
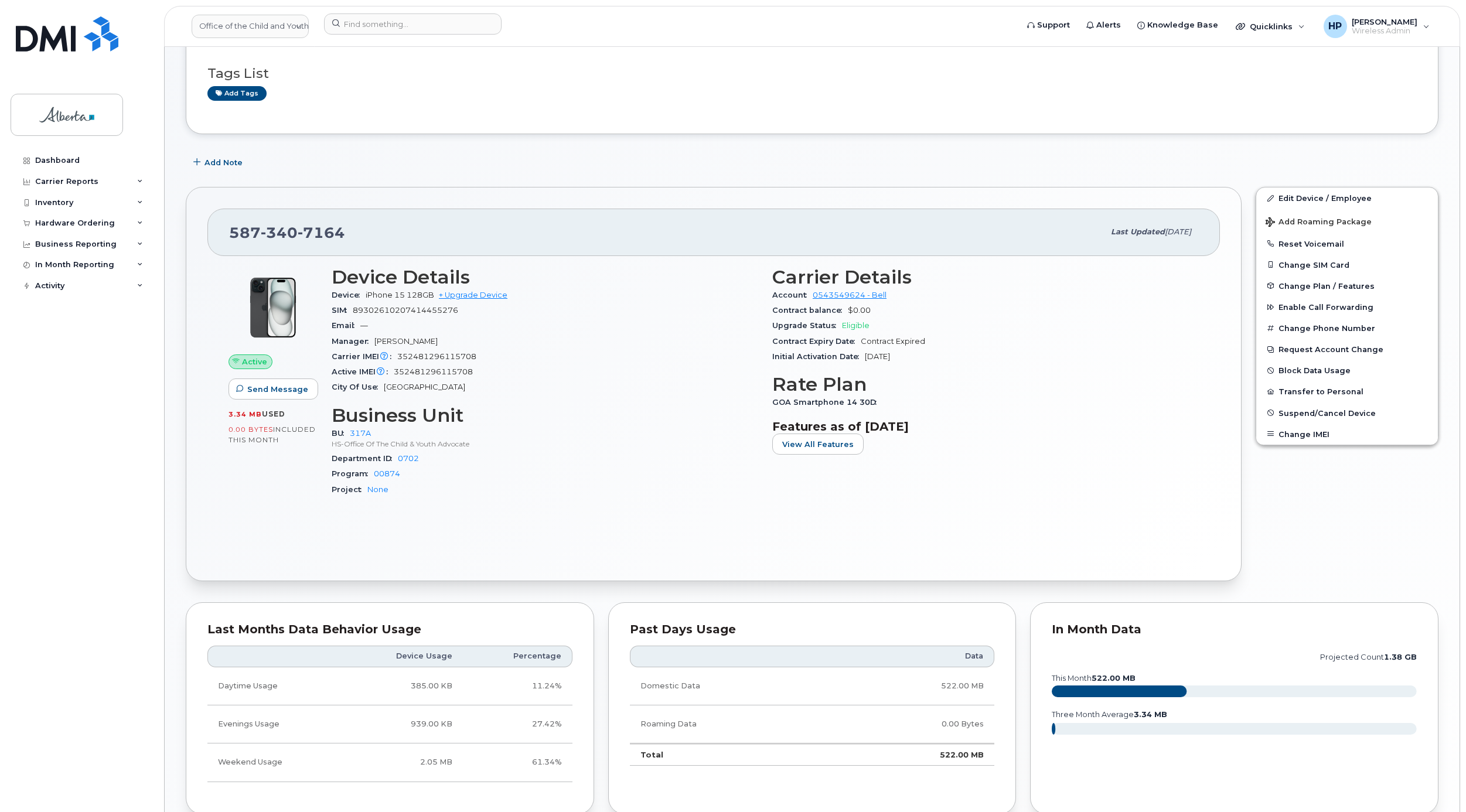
scroll to position [0, 0]
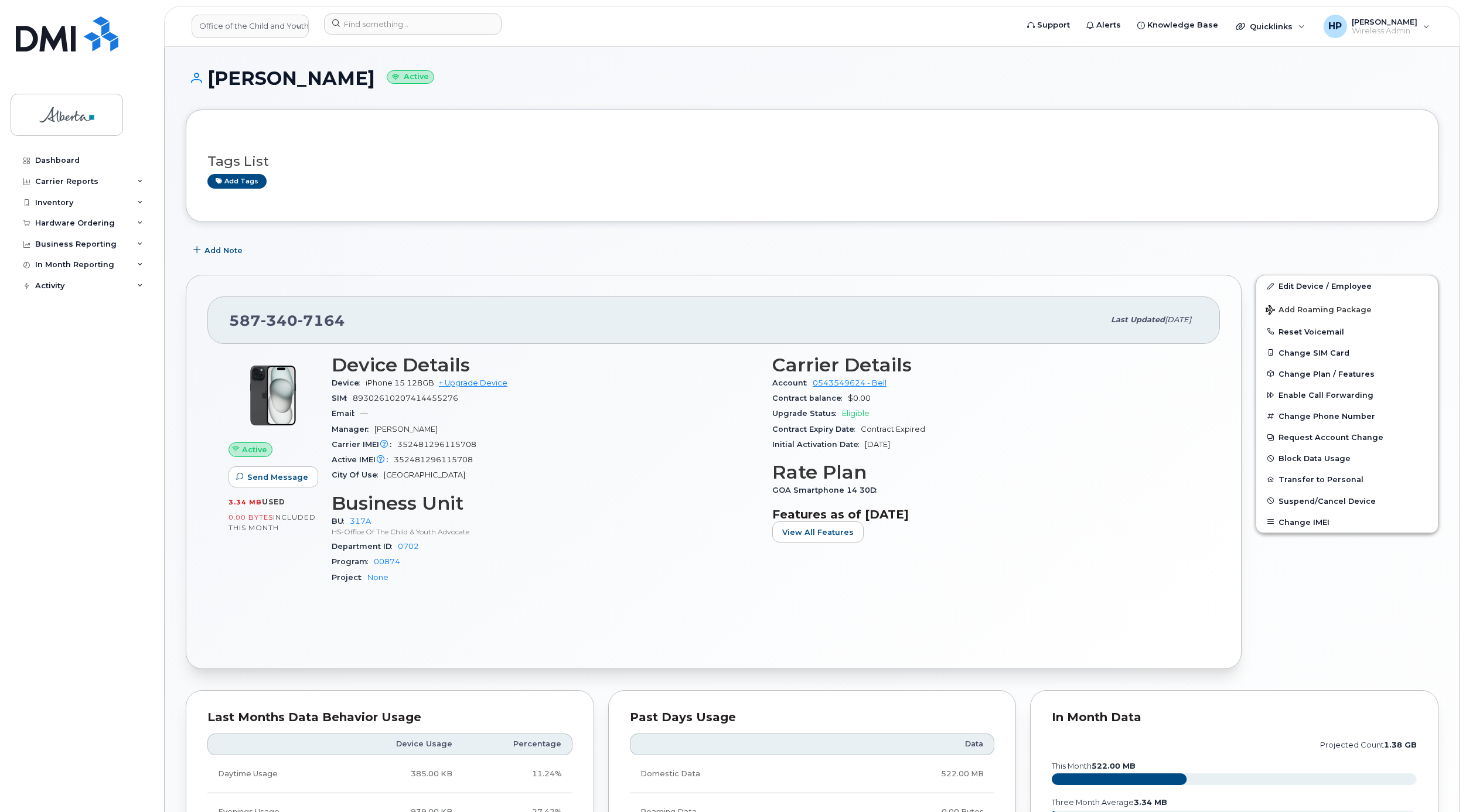
click at [499, 172] on div "Tags List Add tags" at bounding box center [812, 166] width 1210 height 45
click at [354, 23] on input at bounding box center [413, 24] width 177 height 22
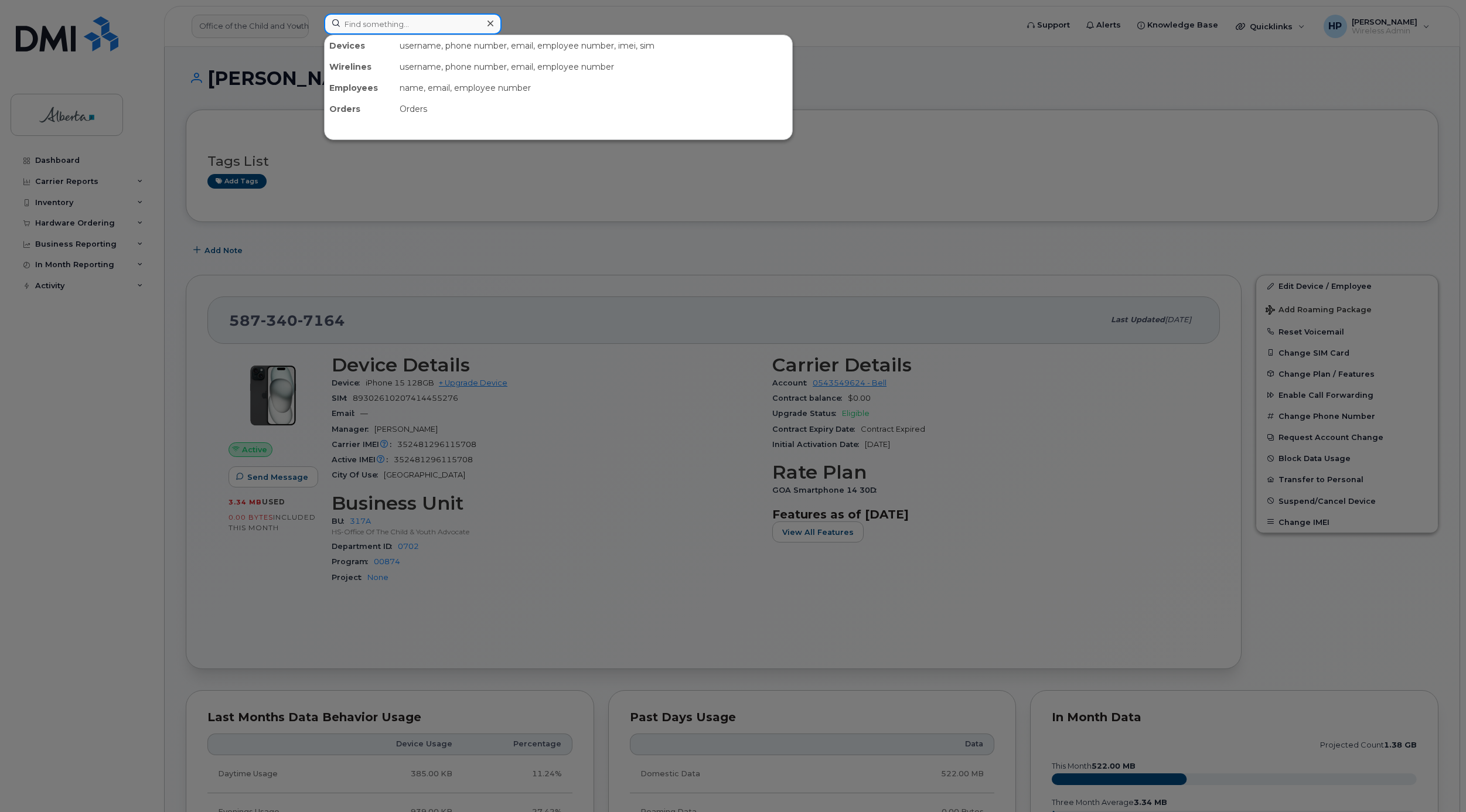
paste input "7802379152"
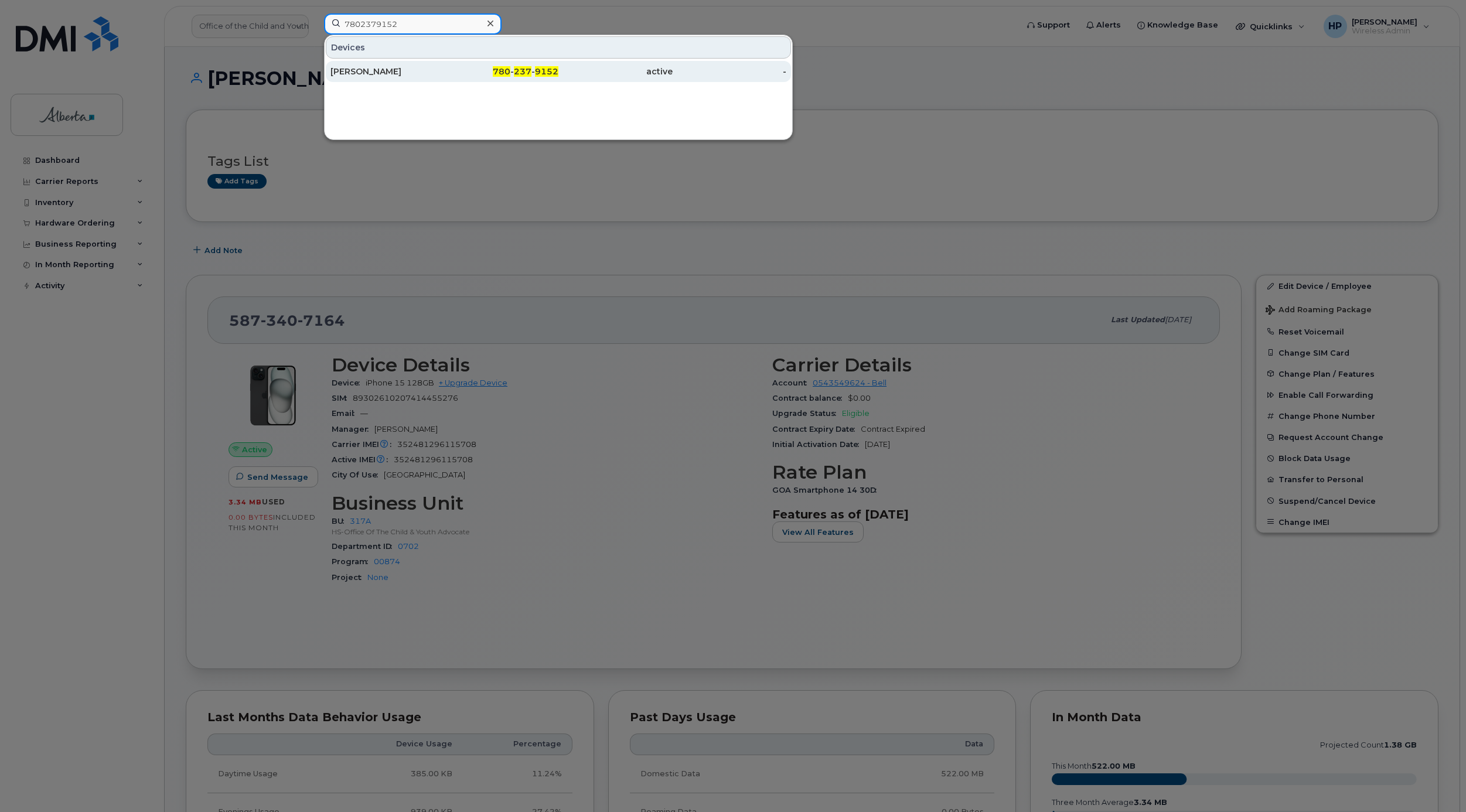
type input "7802379152"
click at [382, 71] on div "[PERSON_NAME]" at bounding box center [387, 71] width 114 height 12
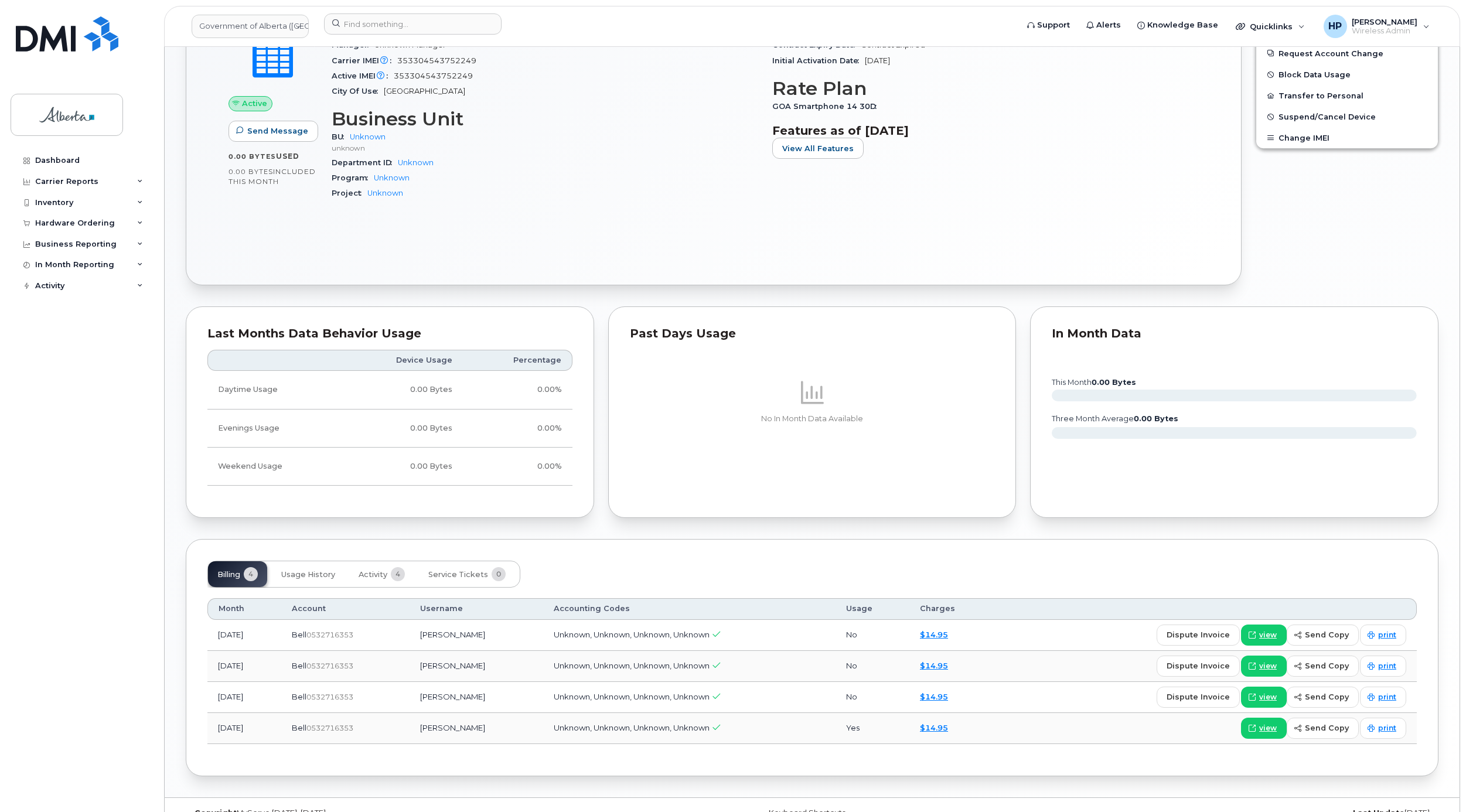
scroll to position [459, 0]
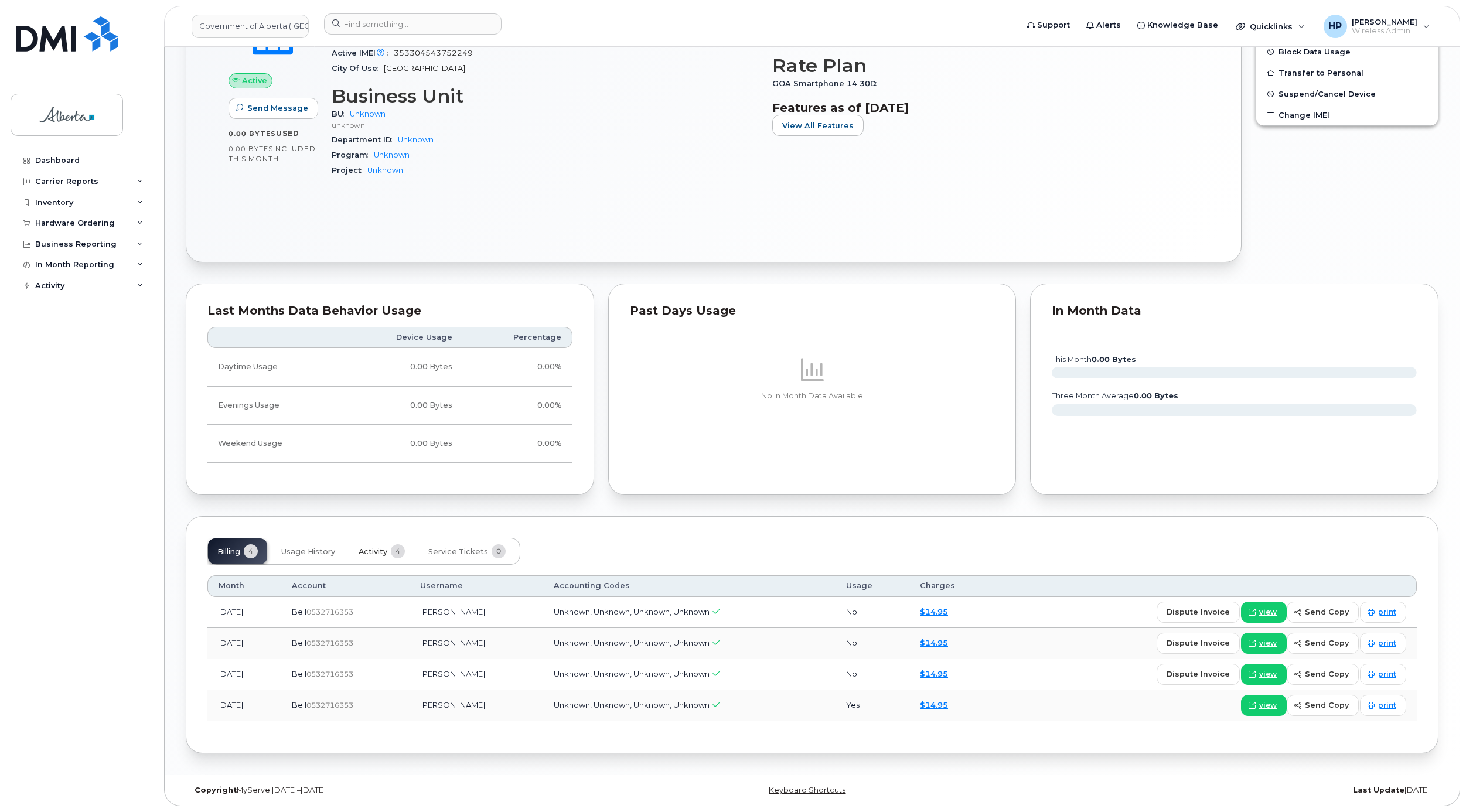
click at [394, 554] on button "Activity 4" at bounding box center [382, 551] width 65 height 26
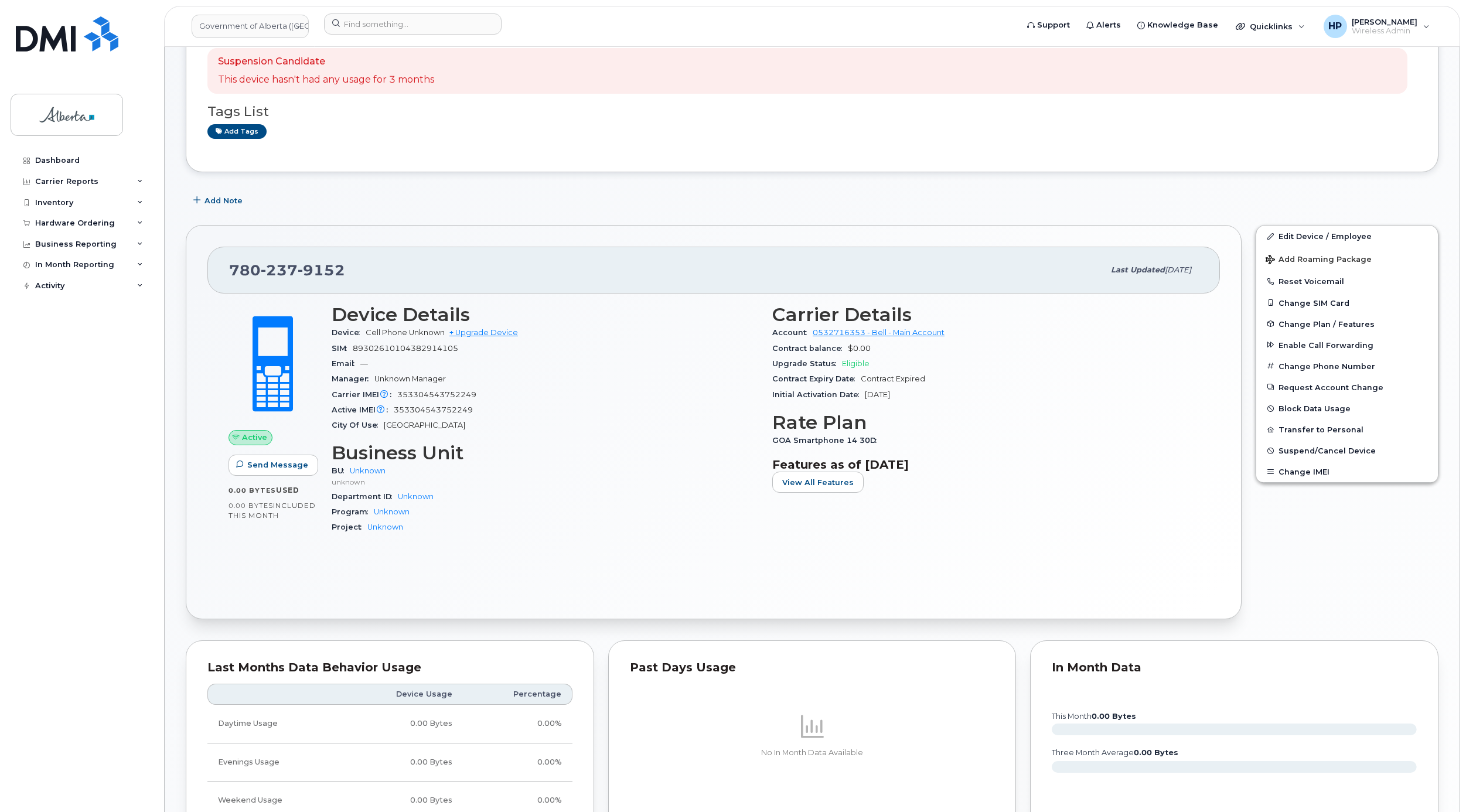
scroll to position [0, 0]
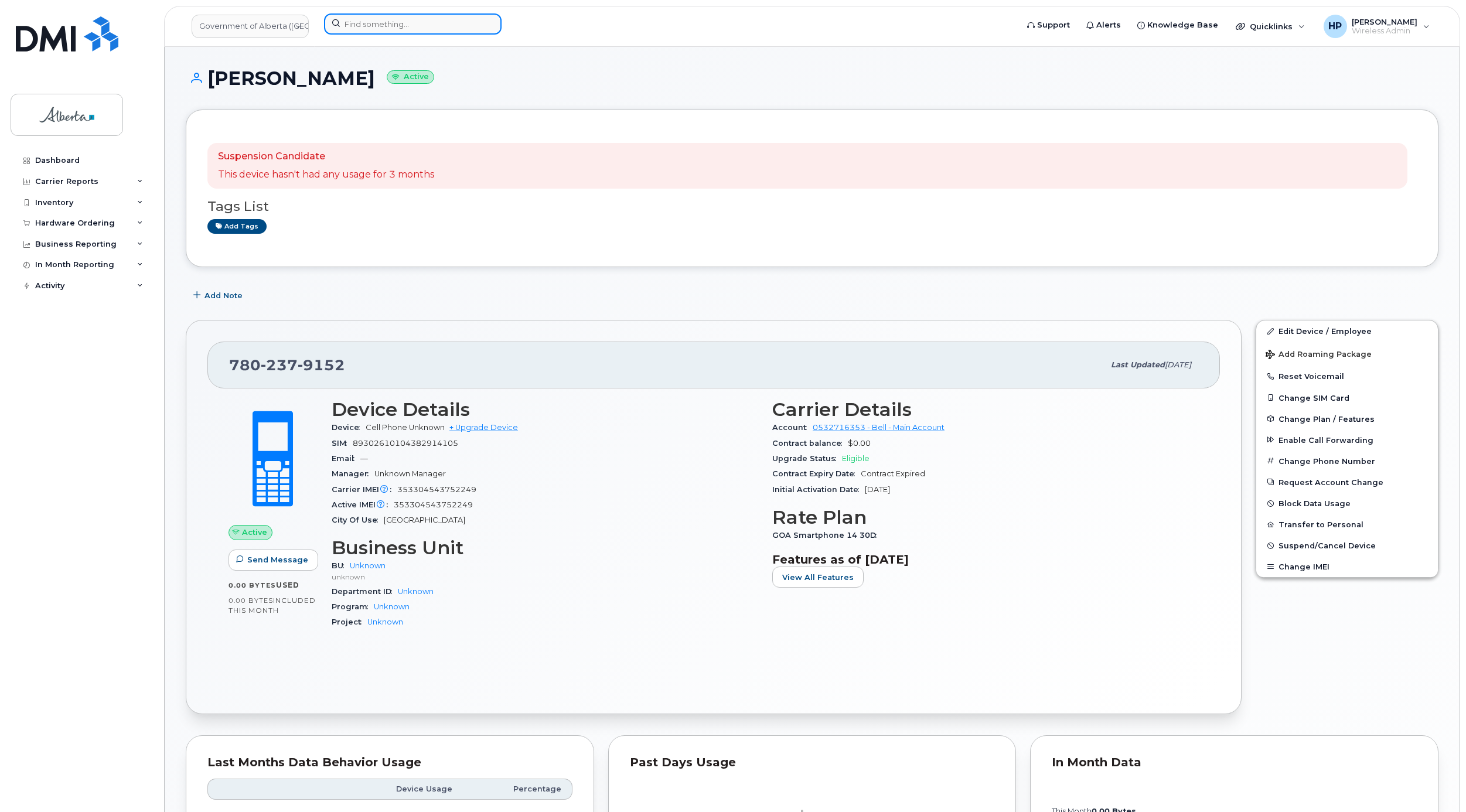
click at [402, 22] on input at bounding box center [413, 24] width 177 height 22
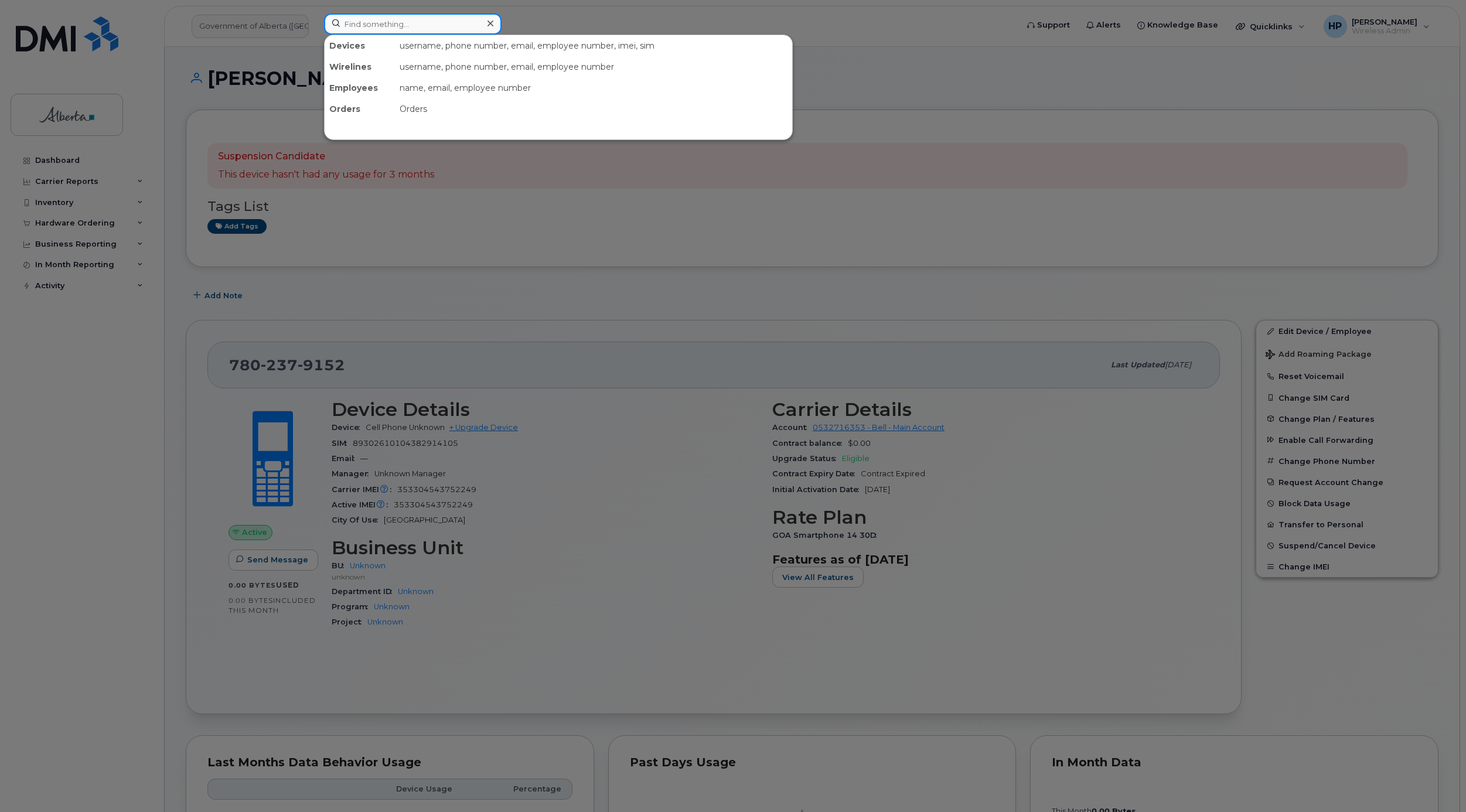
paste input "5873407164"
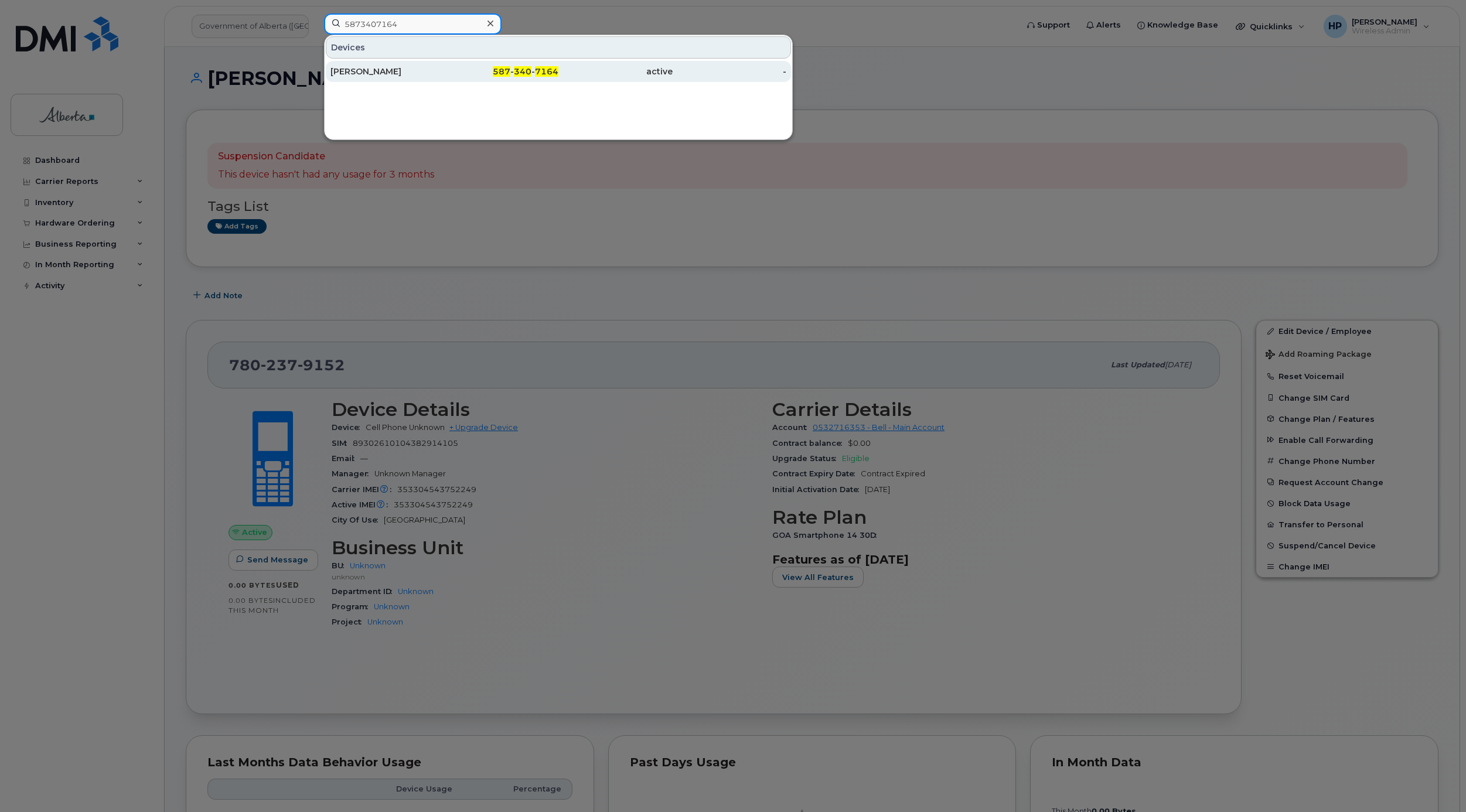
type input "5873407164"
click at [370, 67] on div "[PERSON_NAME]" at bounding box center [387, 71] width 114 height 12
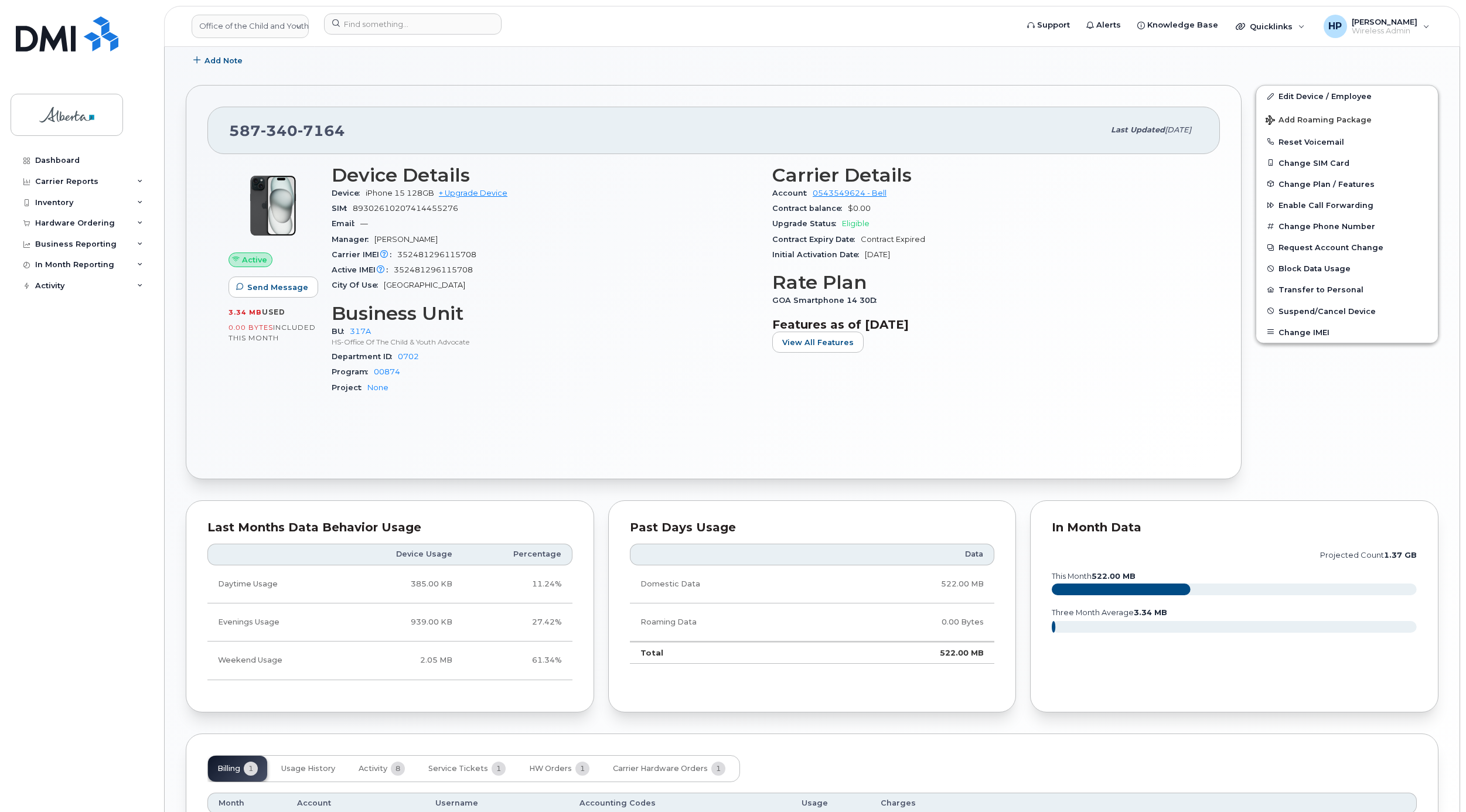
scroll to position [320, 0]
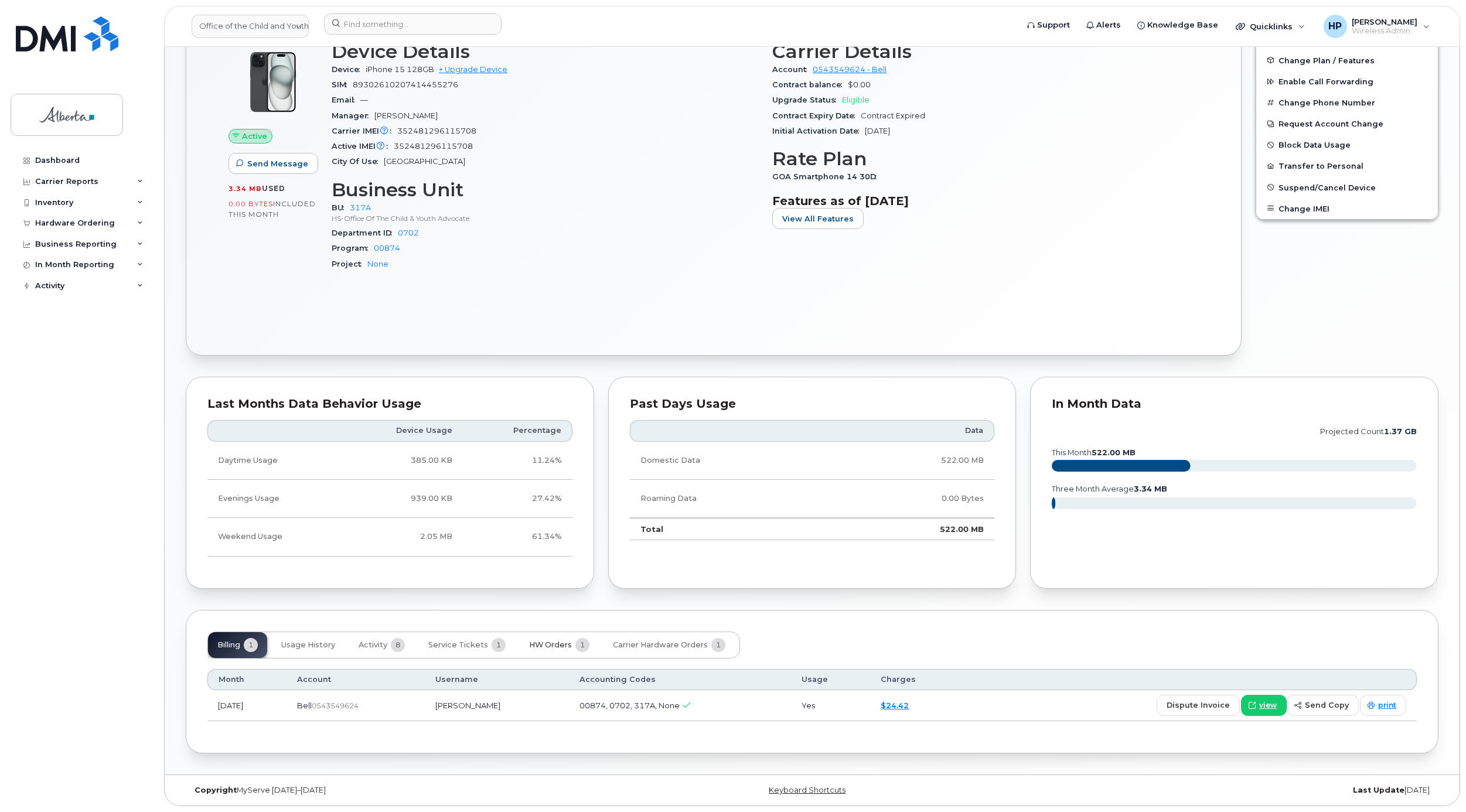
click at [552, 647] on span "HW Orders" at bounding box center [551, 645] width 43 height 9
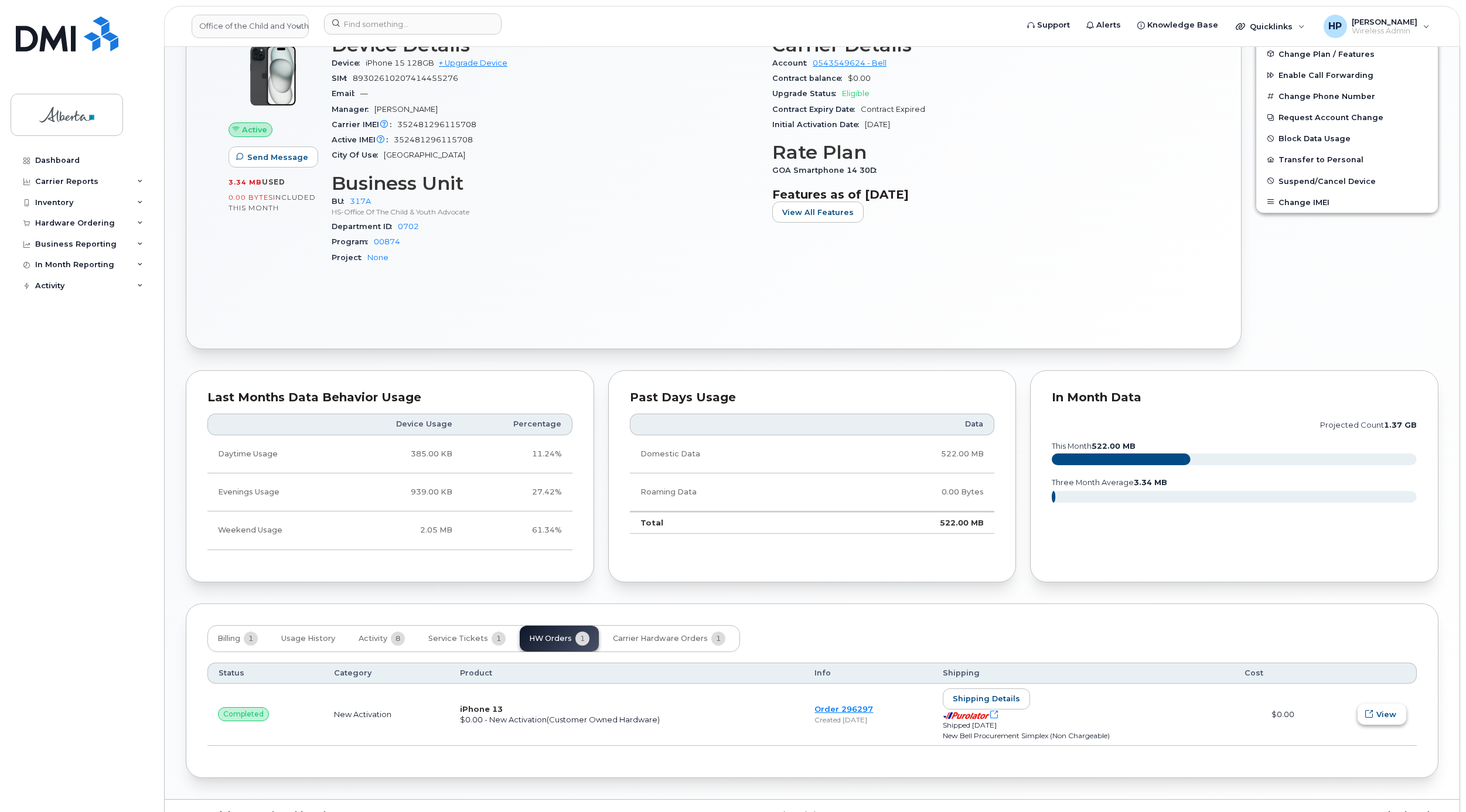
click at [1377, 716] on span "View" at bounding box center [1386, 714] width 20 height 11
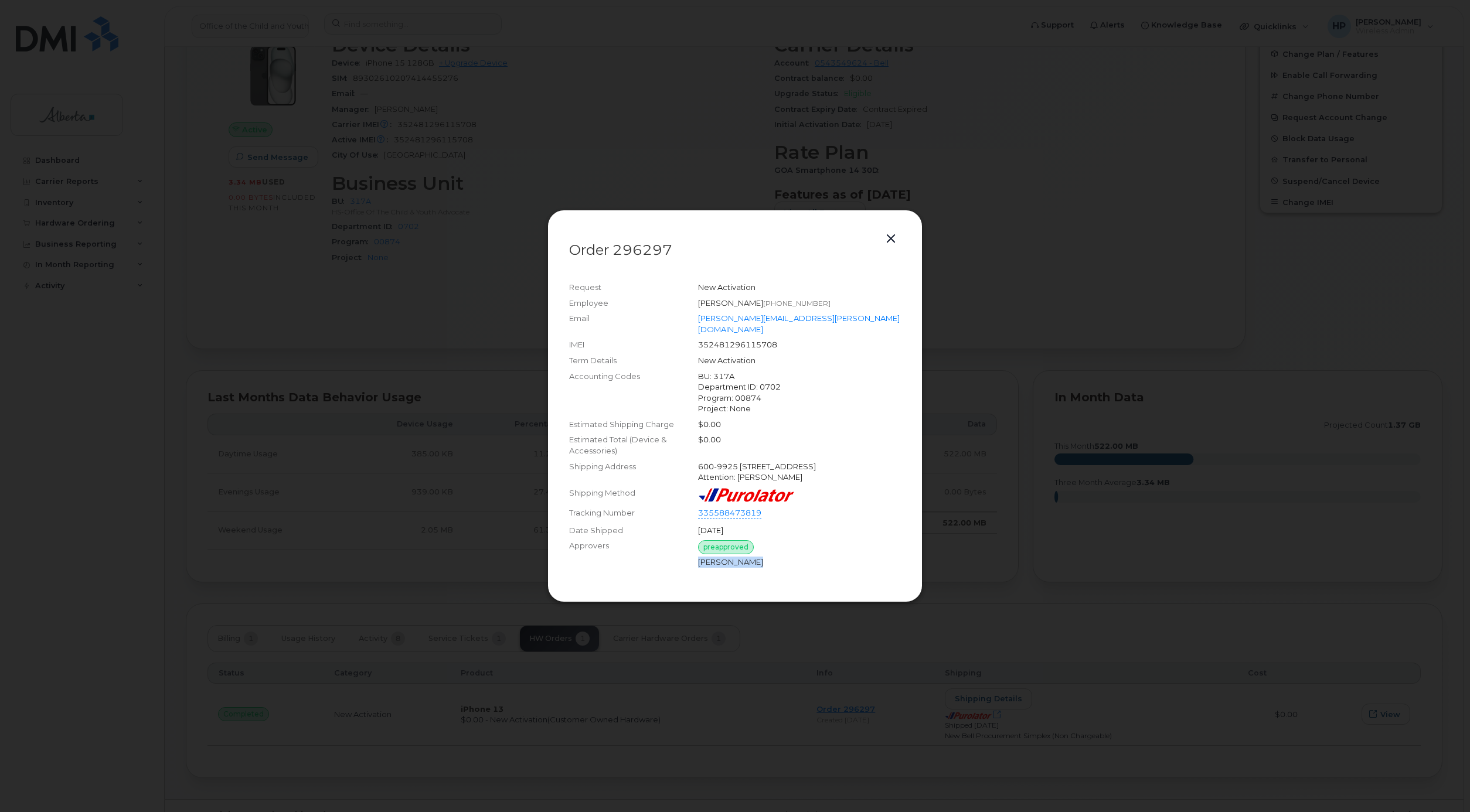
drag, startPoint x: 761, startPoint y: 562, endPoint x: 700, endPoint y: 562, distance: 61.0
click at [700, 562] on div "[PERSON_NAME]" at bounding box center [800, 562] width 203 height 11
drag, startPoint x: 700, startPoint y: 562, endPoint x: 787, endPoint y: 562, distance: 87.0
click at [787, 562] on div "[PERSON_NAME]" at bounding box center [800, 562] width 203 height 11
drag, startPoint x: 773, startPoint y: 562, endPoint x: 698, endPoint y: 563, distance: 75.0
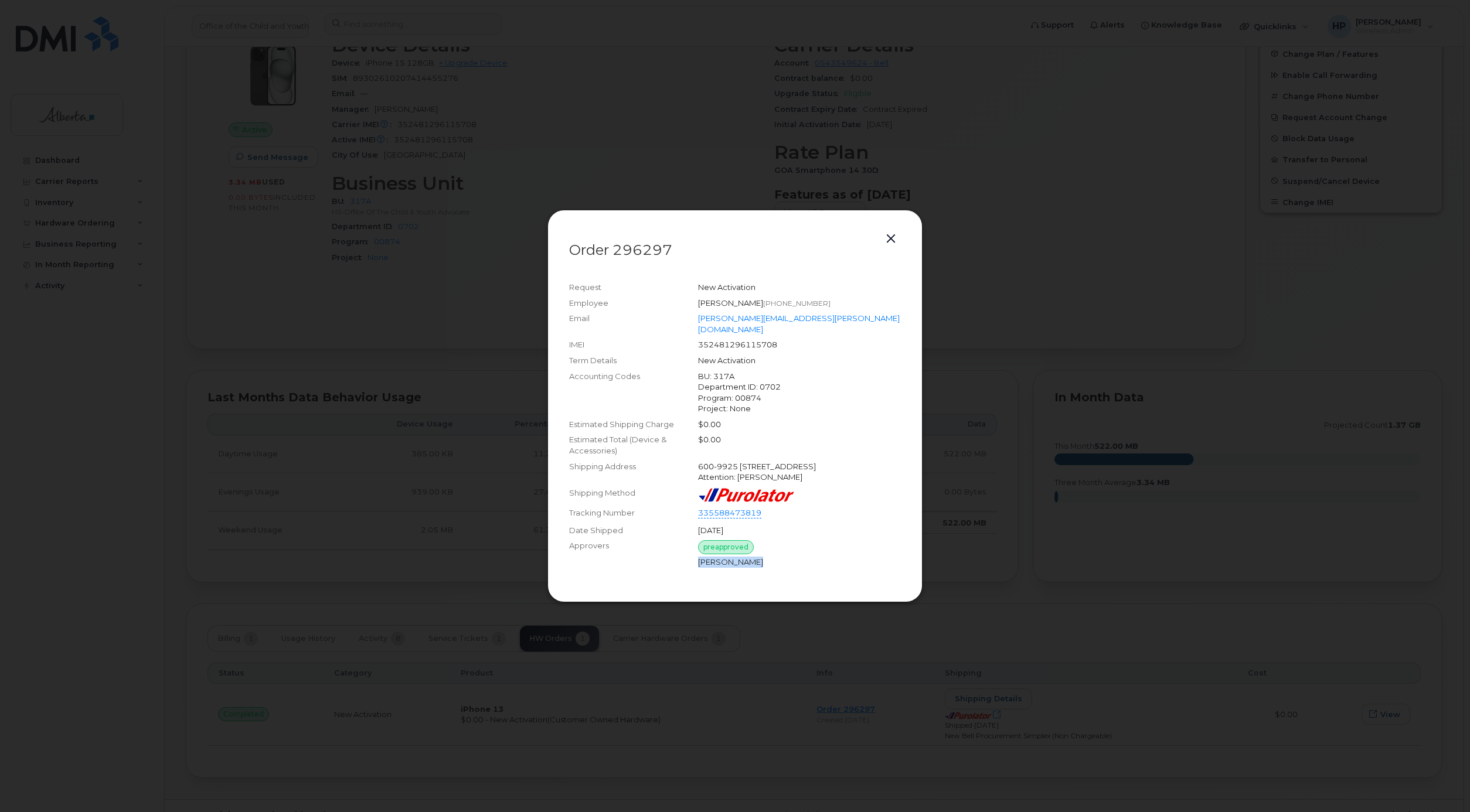
click at [698, 563] on div "[PERSON_NAME]" at bounding box center [800, 562] width 203 height 11
copy div "[PERSON_NAME]"
drag, startPoint x: 890, startPoint y: 237, endPoint x: 885, endPoint y: 232, distance: 7.1
click at [890, 237] on button "button" at bounding box center [891, 238] width 17 height 16
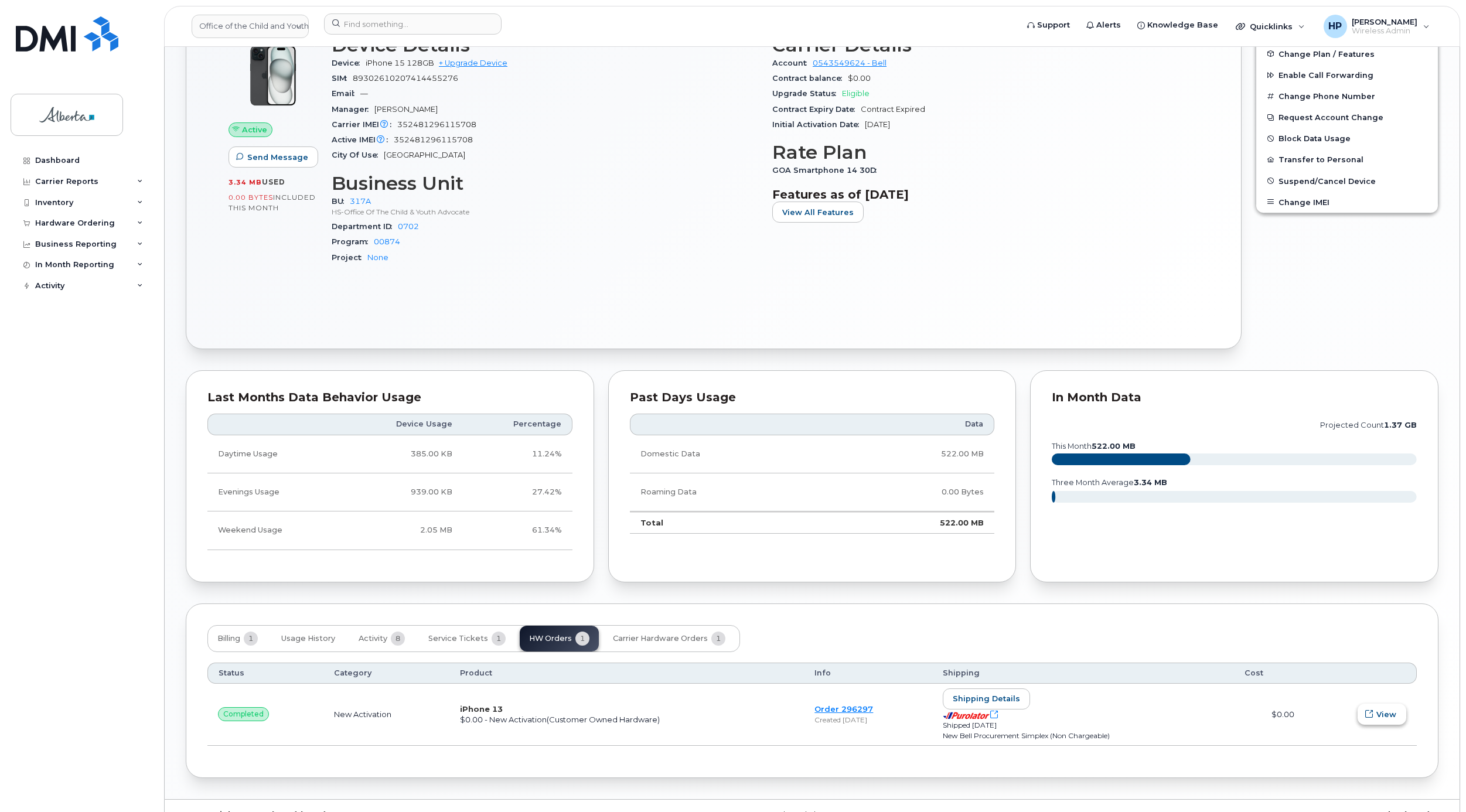
click at [1391, 720] on span "View" at bounding box center [1386, 714] width 20 height 11
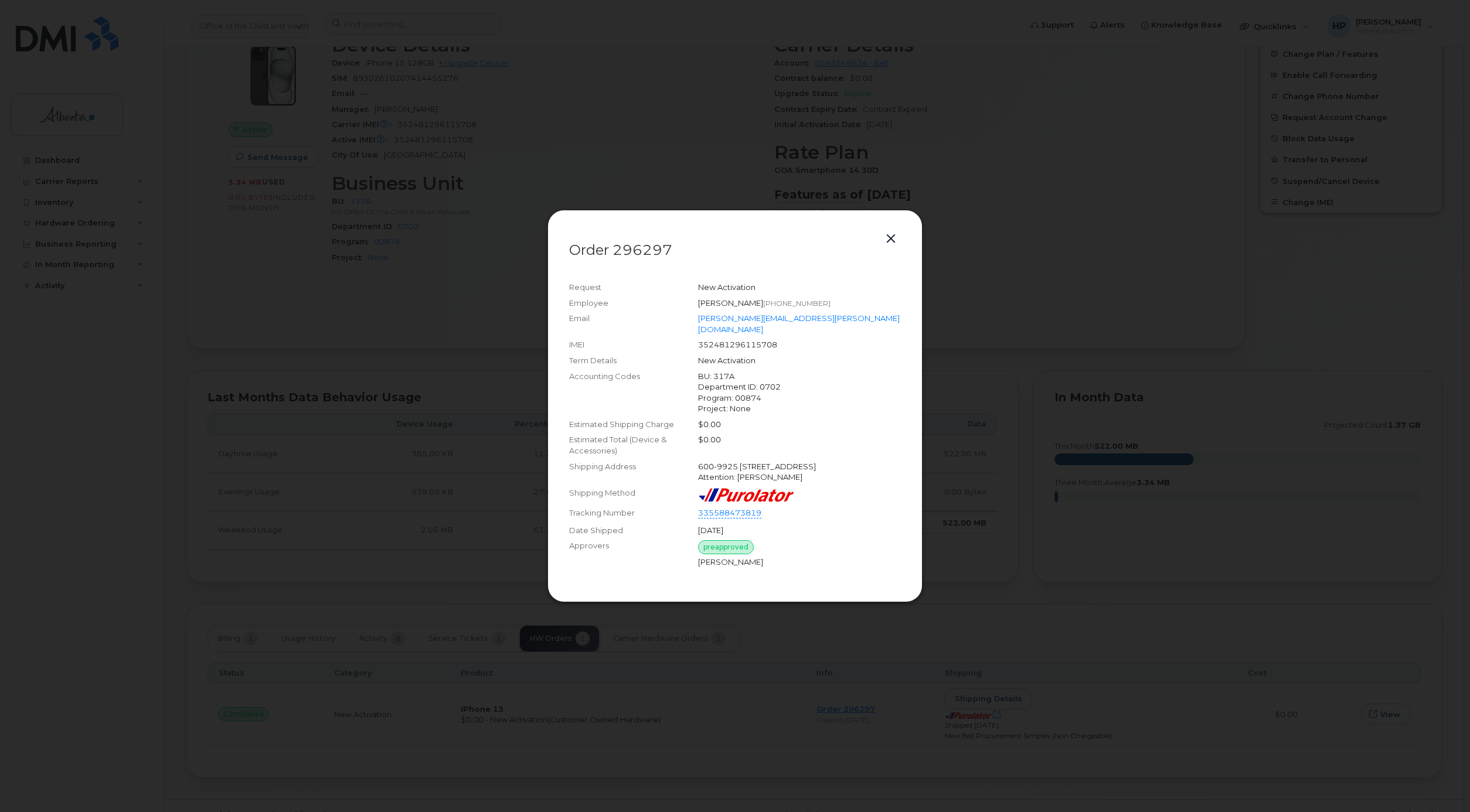
click at [887, 244] on button "button" at bounding box center [891, 238] width 17 height 16
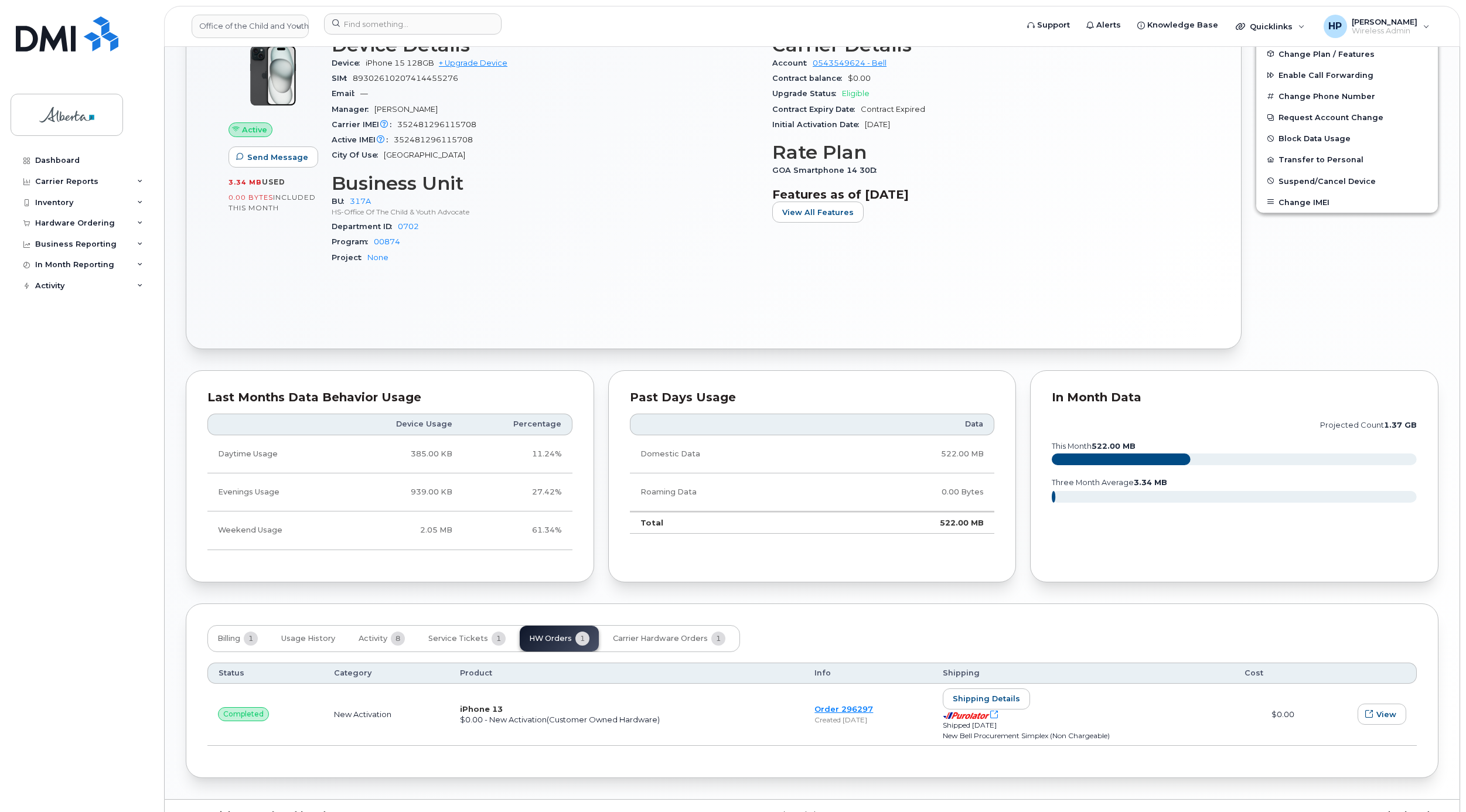
click at [619, 165] on div "Device Details Device iPhone 15 128GB + Upgrade Device SIM 89302610207414455276…" at bounding box center [545, 155] width 440 height 255
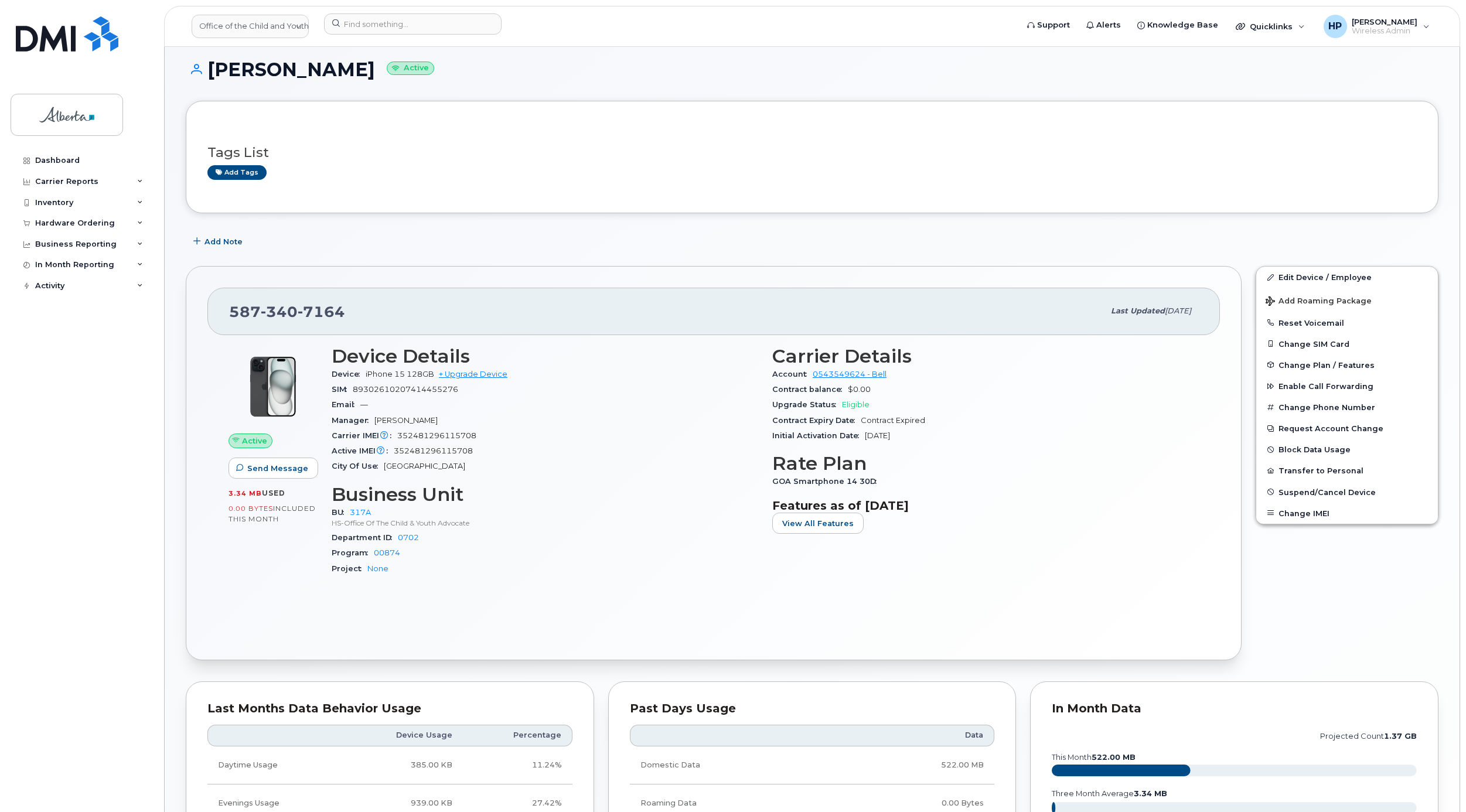
scroll to position [0, 0]
